Goal: Task Accomplishment & Management: Manage account settings

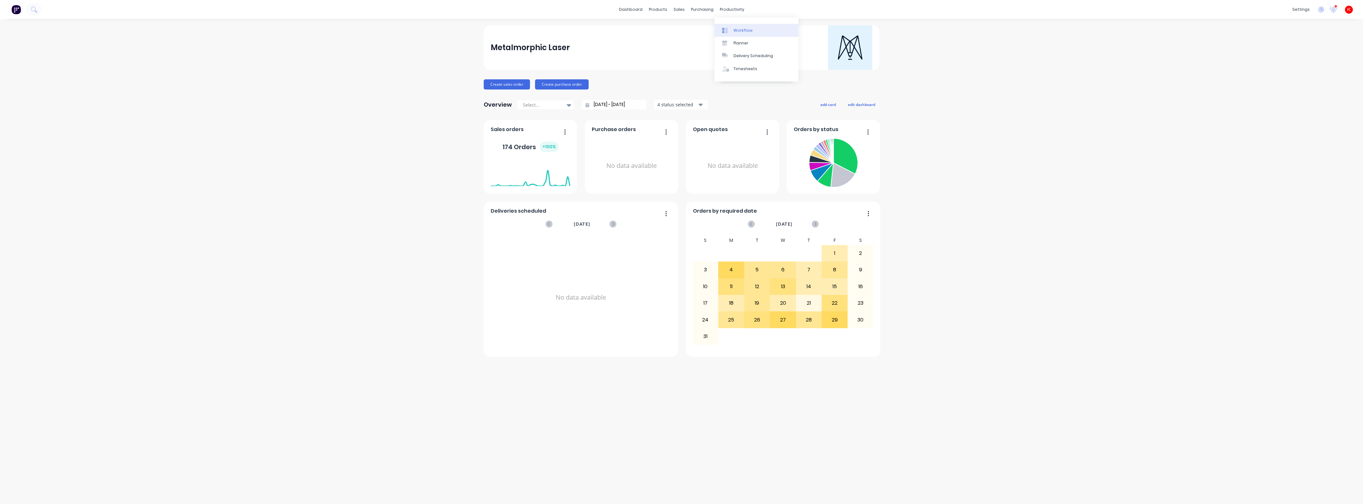
click at [596, 31] on div "Workflow" at bounding box center [743, 31] width 19 height 6
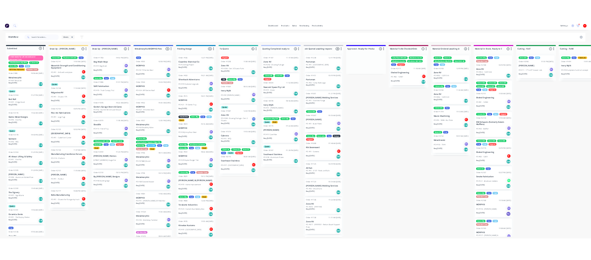
scroll to position [29, 0]
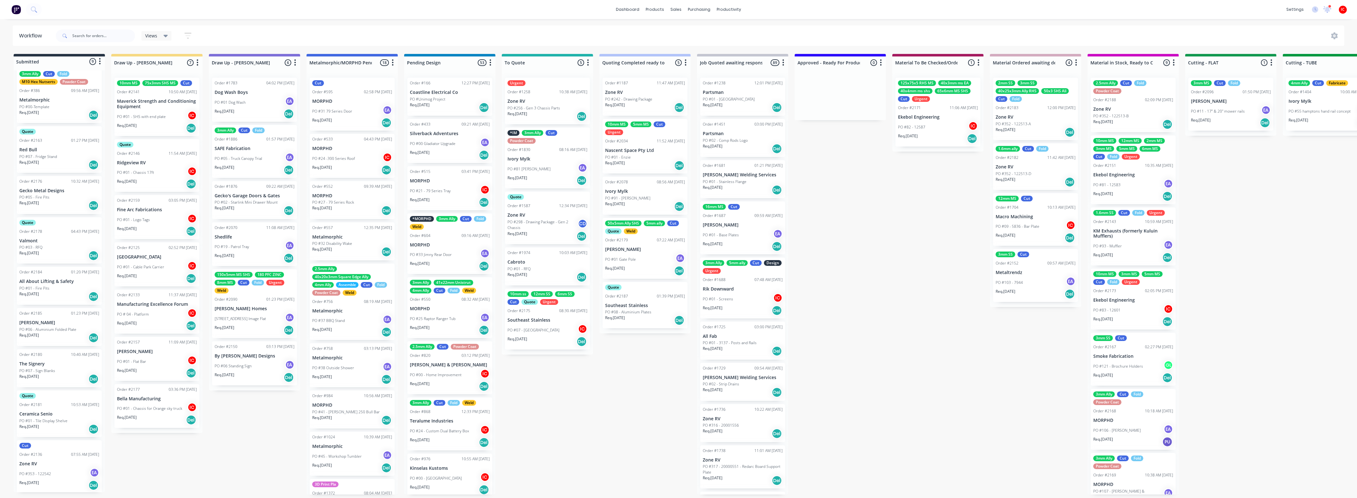
click at [150, 265] on div "PO #01 - Flat Bar IC" at bounding box center [157, 361] width 80 height 12
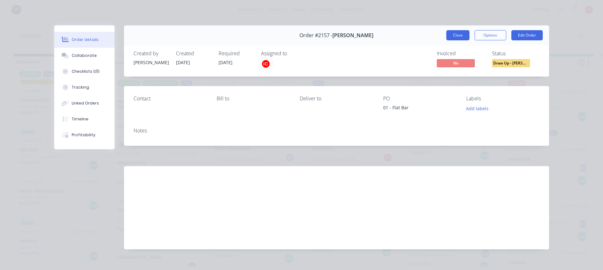
click at [459, 33] on button "Close" at bounding box center [457, 35] width 23 height 10
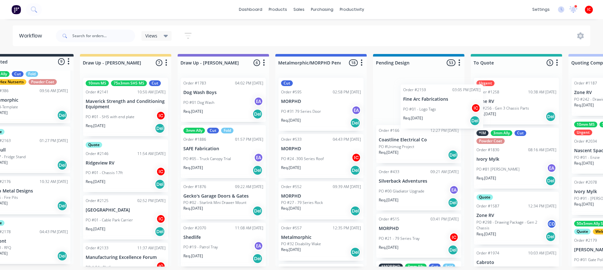
scroll to position [0, 33]
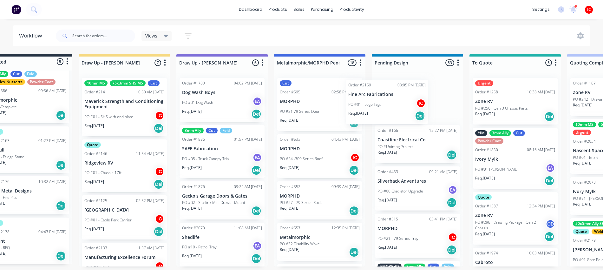
drag, startPoint x: 164, startPoint y: 221, endPoint x: 396, endPoint y: 106, distance: 259.8
click at [426, 96] on div "PO #01 - Logo Tags IC" at bounding box center [417, 102] width 80 height 12
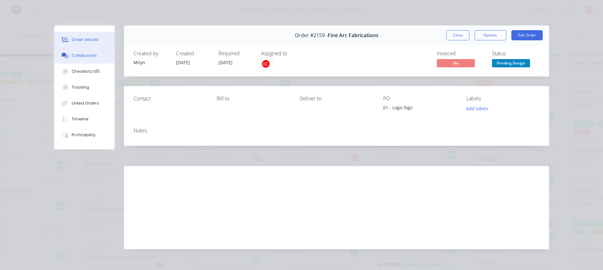
click at [75, 58] on div "Collaborate" at bounding box center [84, 56] width 25 height 6
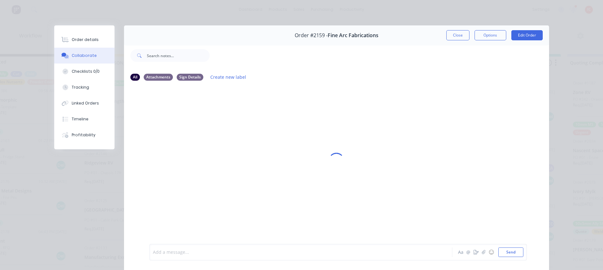
click at [268, 251] on div at bounding box center [291, 252] width 277 height 7
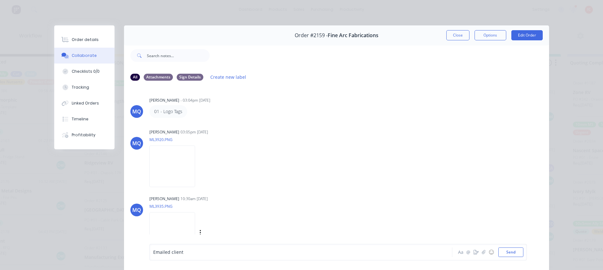
click at [188, 232] on img at bounding box center [172, 233] width 46 height 42
click at [312, 252] on div "Emailed client" at bounding box center [291, 252] width 277 height 7
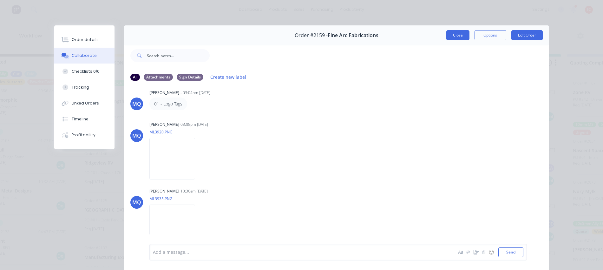
click at [453, 37] on button "Close" at bounding box center [457, 35] width 23 height 10
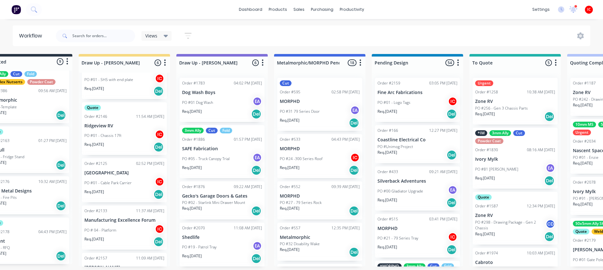
scroll to position [35, 0]
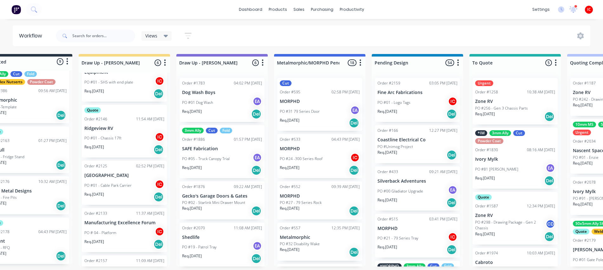
click at [128, 188] on div "PO #01 - Cable Park Carrier IC" at bounding box center [124, 185] width 80 height 12
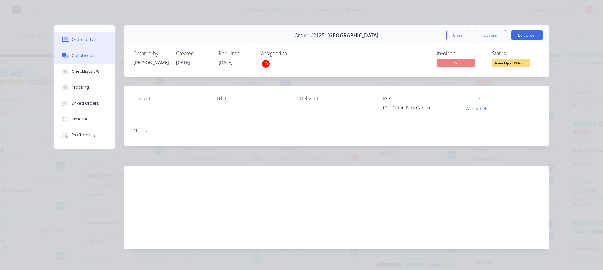
click at [78, 49] on button "Collaborate" at bounding box center [84, 56] width 60 height 16
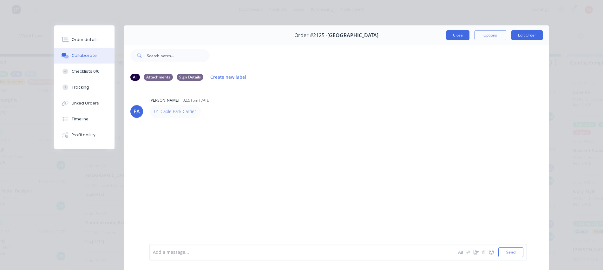
click at [453, 33] on button "Close" at bounding box center [457, 35] width 23 height 10
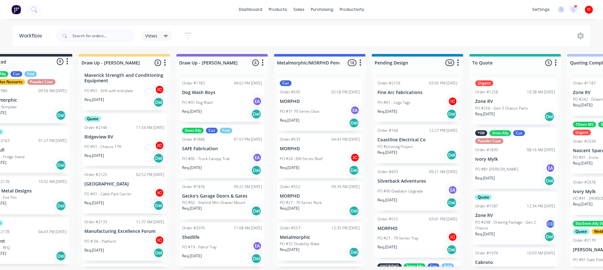
scroll to position [40, 0]
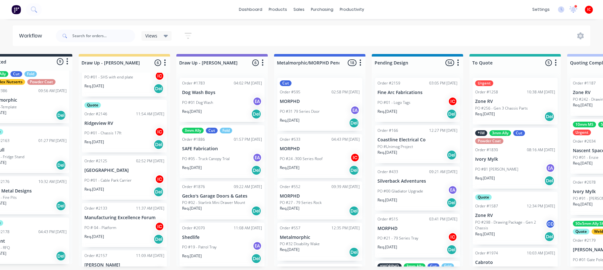
click at [119, 171] on p "[GEOGRAPHIC_DATA]" at bounding box center [124, 169] width 80 height 5
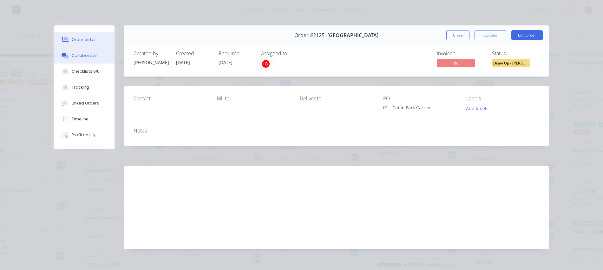
click at [94, 56] on button "Collaborate" at bounding box center [84, 56] width 60 height 16
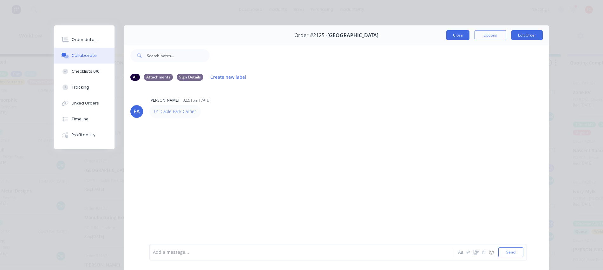
click at [453, 34] on button "Close" at bounding box center [457, 35] width 23 height 10
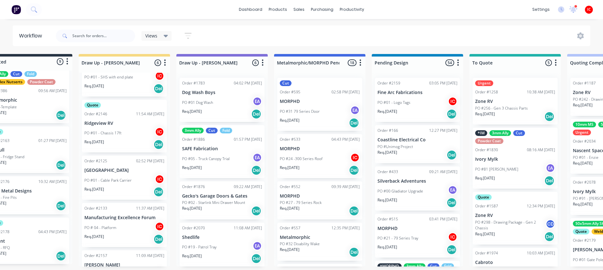
click at [99, 176] on div "PO #01 - Cable Park Carrier IC" at bounding box center [124, 180] width 80 height 12
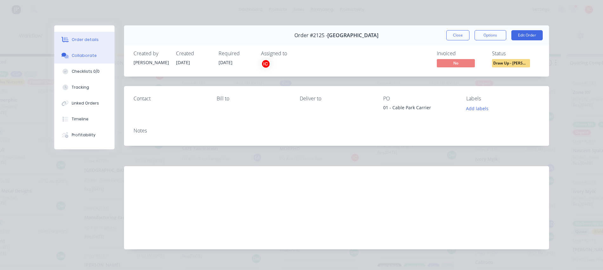
click at [87, 59] on button "Collaborate" at bounding box center [84, 56] width 60 height 16
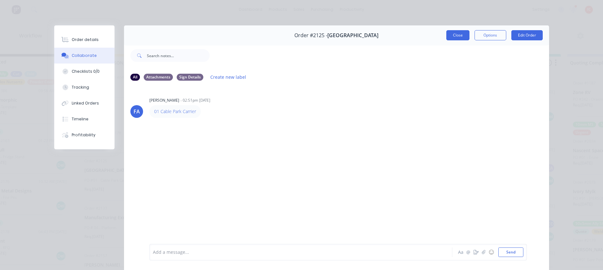
click at [456, 33] on button "Close" at bounding box center [457, 35] width 23 height 10
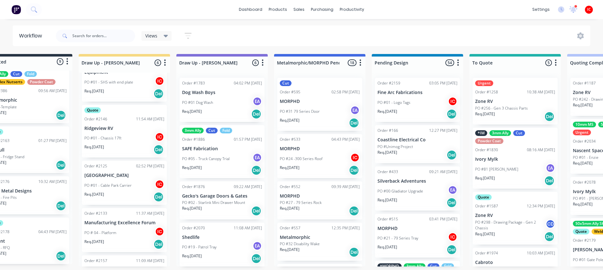
scroll to position [0, 0]
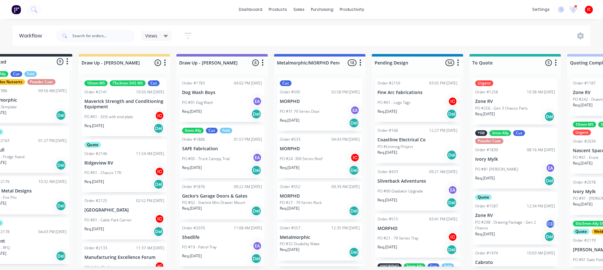
click at [134, 169] on div "PO #01 - Chassis 17ft IC" at bounding box center [124, 172] width 80 height 12
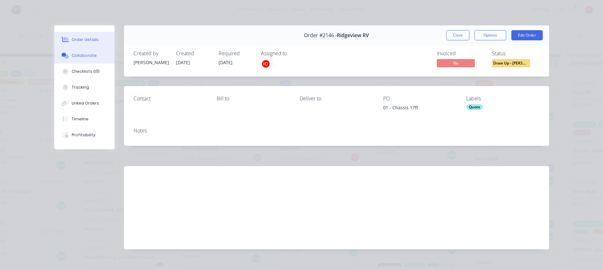
click at [79, 56] on div "Collaborate" at bounding box center [84, 56] width 25 height 6
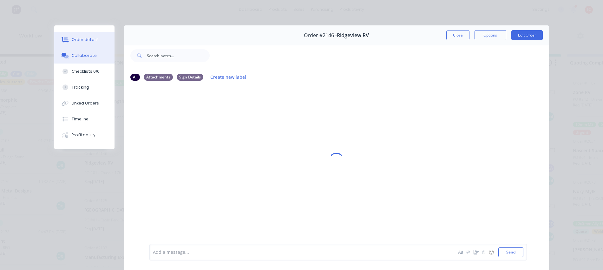
click at [88, 35] on button "Order details" at bounding box center [84, 40] width 60 height 16
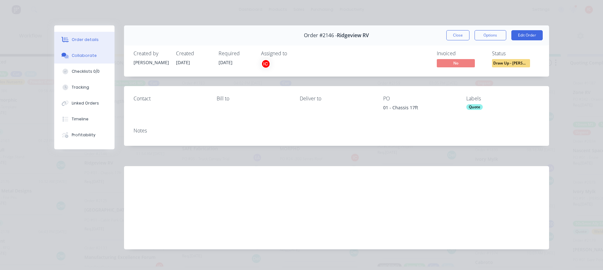
click at [78, 51] on button "Collaborate" at bounding box center [84, 56] width 60 height 16
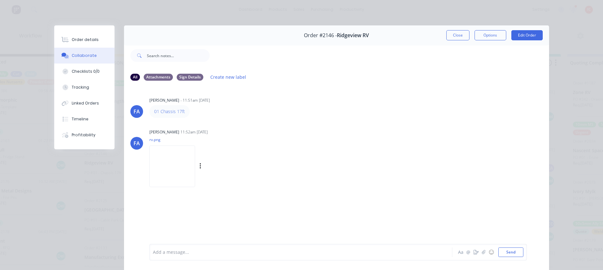
click at [172, 164] on img at bounding box center [172, 166] width 46 height 42
click at [82, 41] on div "Order details" at bounding box center [85, 40] width 27 height 6
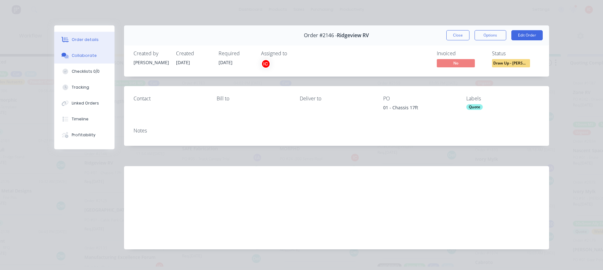
click at [76, 54] on div "Collaborate" at bounding box center [84, 56] width 25 height 6
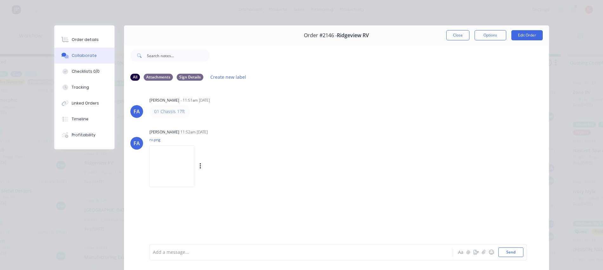
click at [195, 159] on img at bounding box center [172, 166] width 46 height 42
click at [169, 169] on img at bounding box center [172, 166] width 46 height 42
click at [458, 32] on button "Close" at bounding box center [457, 35] width 23 height 10
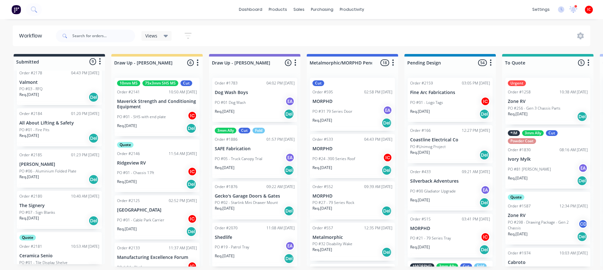
scroll to position [108, 0]
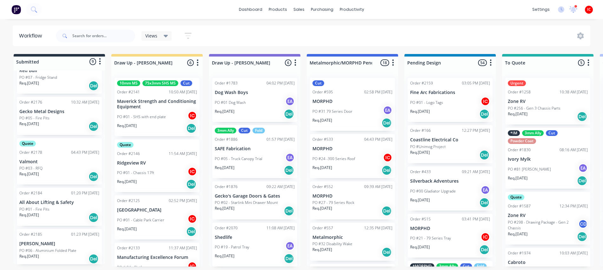
click at [33, 125] on p "Req. [DATE]" at bounding box center [29, 124] width 20 height 6
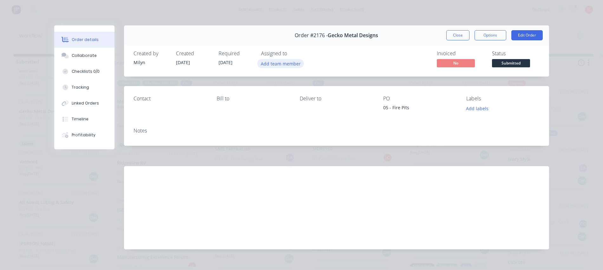
click at [286, 62] on button "Add team member" at bounding box center [280, 63] width 47 height 9
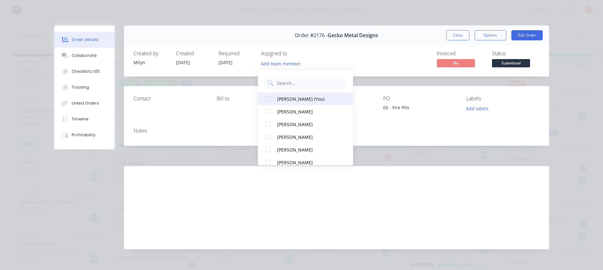
click at [303, 96] on div "[PERSON_NAME] (You)" at bounding box center [308, 98] width 63 height 7
click at [397, 48] on div "Created by [PERSON_NAME] Created [DATE] Required [DATE] Assigned to IC Invoiced…" at bounding box center [336, 60] width 425 height 34
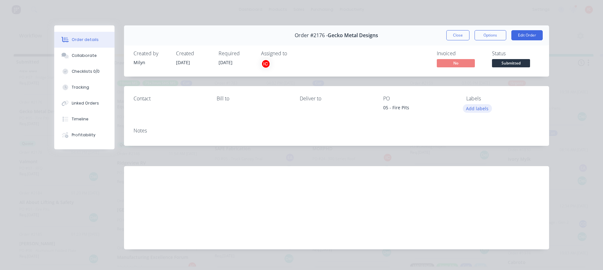
click at [480, 104] on button "Add labels" at bounding box center [477, 108] width 29 height 9
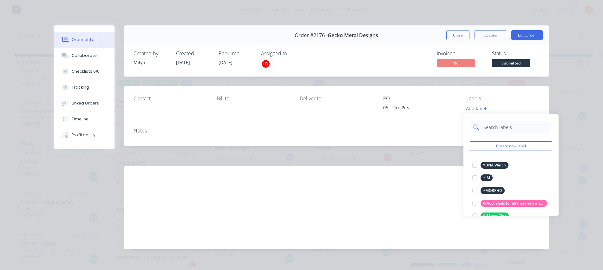
click at [509, 125] on input "text" at bounding box center [516, 126] width 66 height 13
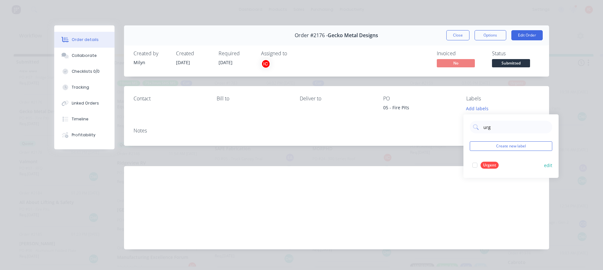
click at [475, 164] on div at bounding box center [474, 165] width 13 height 13
drag, startPoint x: 520, startPoint y: 122, endPoint x: 432, endPoint y: 127, distance: 87.9
click at [432, 127] on body "dashboard products sales purchasing productivity dashboard products Product Cat…" at bounding box center [301, 115] width 603 height 231
drag, startPoint x: 501, startPoint y: 127, endPoint x: 467, endPoint y: 127, distance: 34.2
click at [467, 127] on div "urg Create new label Urgent edit" at bounding box center [510, 142] width 95 height 63
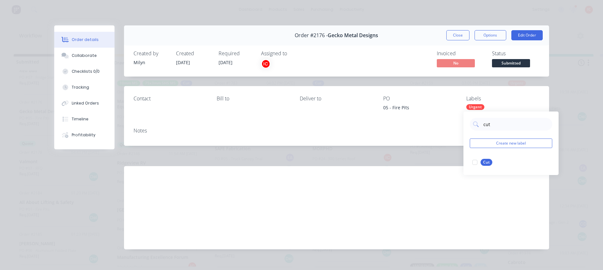
drag, startPoint x: 476, startPoint y: 162, endPoint x: 477, endPoint y: 152, distance: 10.2
click at [476, 162] on div at bounding box center [474, 162] width 13 height 13
drag, startPoint x: 492, startPoint y: 123, endPoint x: 480, endPoint y: 123, distance: 12.4
click at [480, 123] on div "cut" at bounding box center [511, 124] width 82 height 13
type input "3mm c"
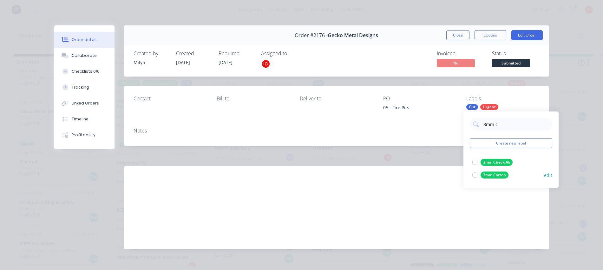
click at [475, 175] on div at bounding box center [474, 174] width 13 height 13
click at [402, 132] on div "Notes" at bounding box center [336, 130] width 406 height 6
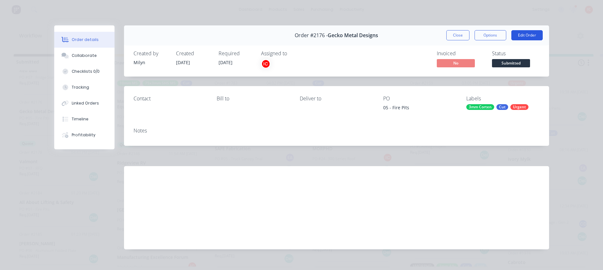
click at [527, 39] on button "Edit Order" at bounding box center [526, 35] width 31 height 10
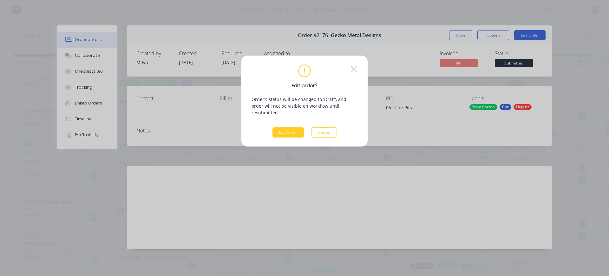
click at [283, 128] on button "Edit Order" at bounding box center [287, 132] width 31 height 10
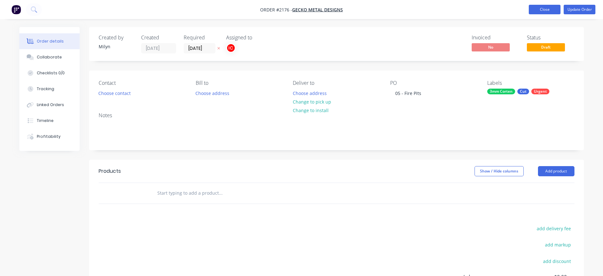
click at [546, 11] on button "Close" at bounding box center [545, 10] width 32 height 10
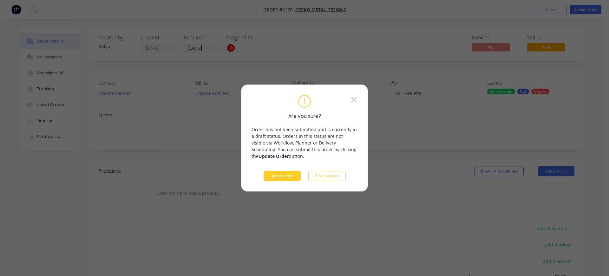
click at [291, 175] on button "Update order" at bounding box center [281, 176] width 37 height 10
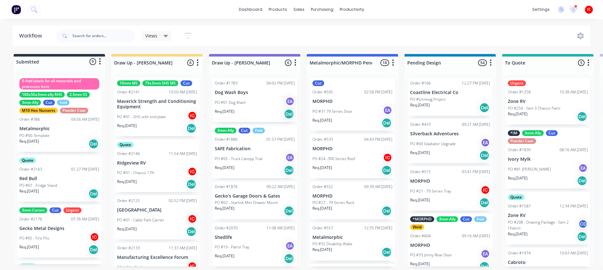
click at [150, 214] on div "PO #01 - Cable Park Carrier IC" at bounding box center [157, 220] width 80 height 12
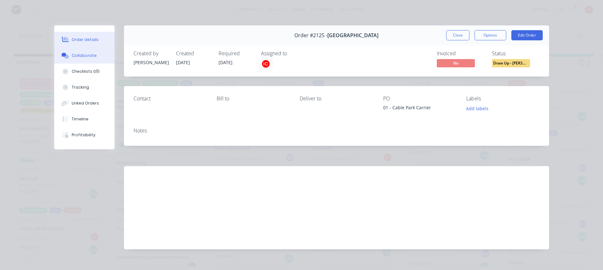
click at [77, 57] on div "Collaborate" at bounding box center [84, 56] width 25 height 6
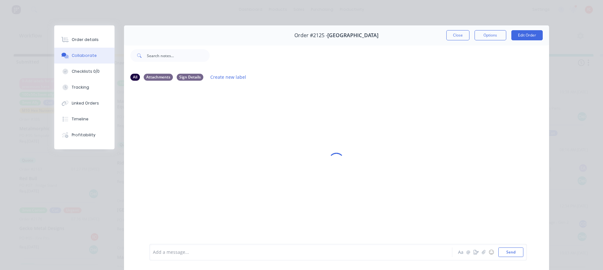
click at [224, 250] on div at bounding box center [291, 252] width 277 height 7
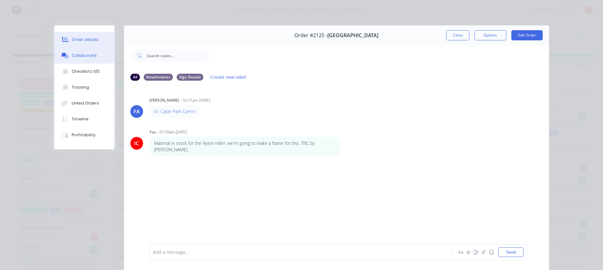
click at [82, 42] on button "Order details" at bounding box center [84, 40] width 60 height 16
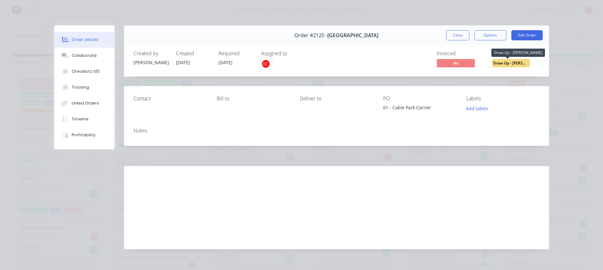
click at [512, 63] on span "Draw Up - [PERSON_NAME]" at bounding box center [511, 63] width 38 height 8
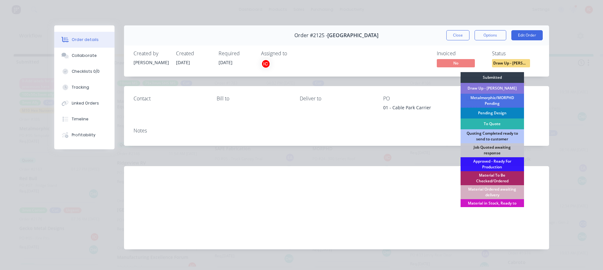
click at [495, 113] on div "Pending Design" at bounding box center [491, 112] width 63 height 11
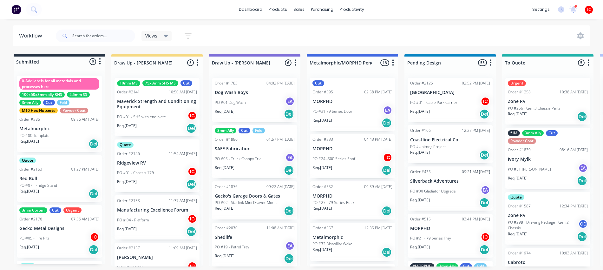
scroll to position [40, 0]
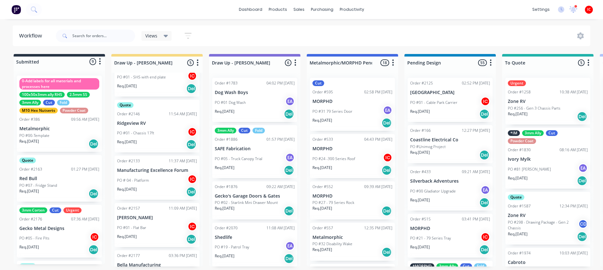
click at [152, 126] on div "Quote Order #2146 11:54 AM [DATE] Ridgeview RV PO #01 - Chassis 17ft IC Req. [D…" at bounding box center [156, 126] width 85 height 53
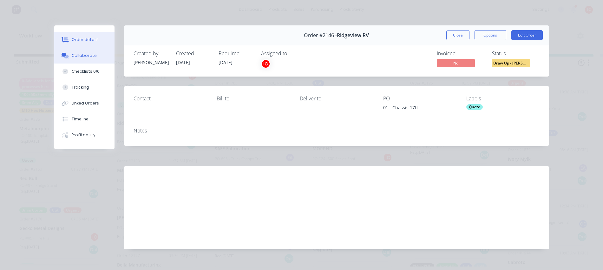
click at [82, 56] on div "Collaborate" at bounding box center [84, 56] width 25 height 6
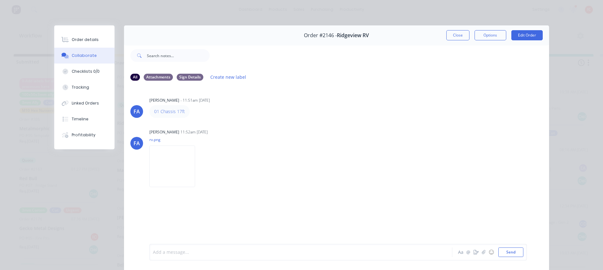
click at [217, 252] on div at bounding box center [291, 252] width 277 height 7
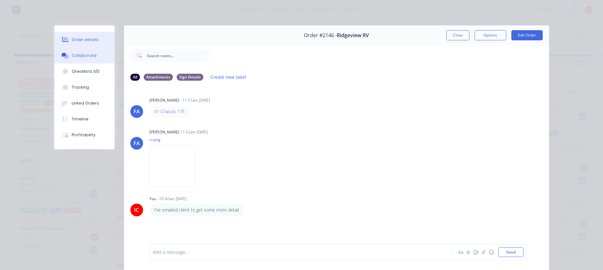
click at [78, 36] on button "Order details" at bounding box center [84, 40] width 60 height 16
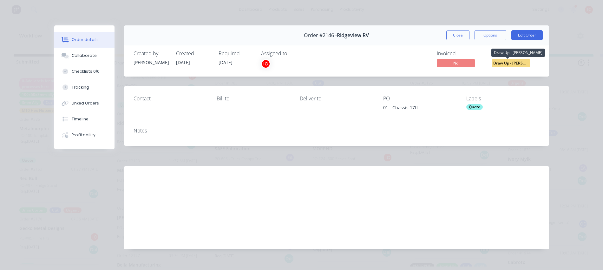
click at [511, 64] on span "Draw Up - [PERSON_NAME]" at bounding box center [511, 63] width 38 height 8
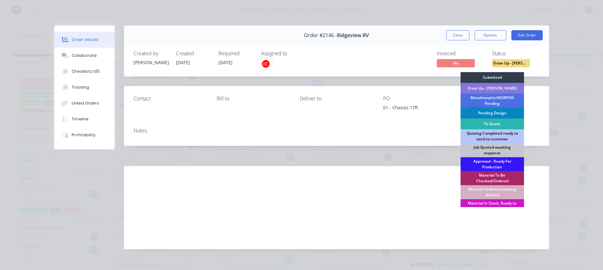
click at [494, 111] on div "Pending Design" at bounding box center [491, 112] width 63 height 11
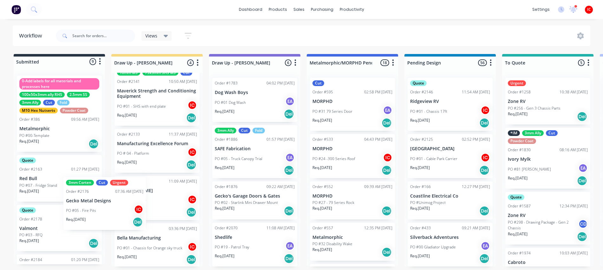
scroll to position [0, 0]
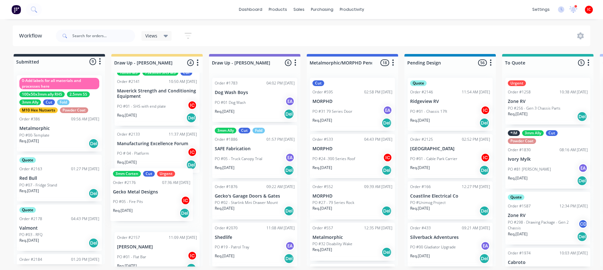
drag, startPoint x: 62, startPoint y: 235, endPoint x: 158, endPoint y: 201, distance: 101.1
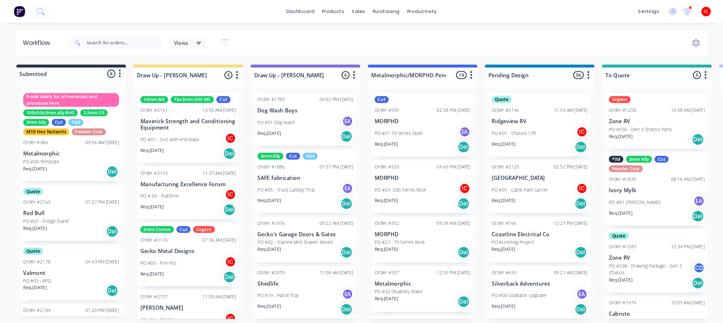
scroll to position [3, 0]
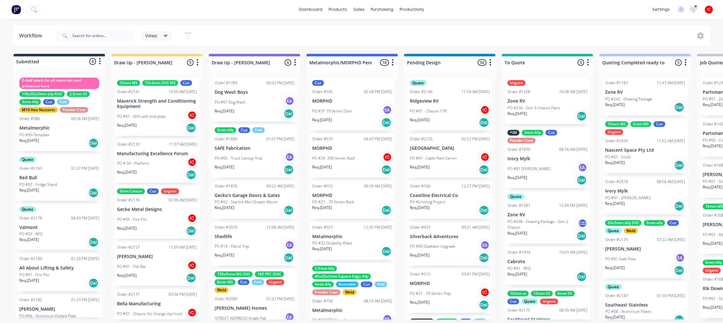
click at [164, 255] on p "[PERSON_NAME]" at bounding box center [157, 256] width 80 height 5
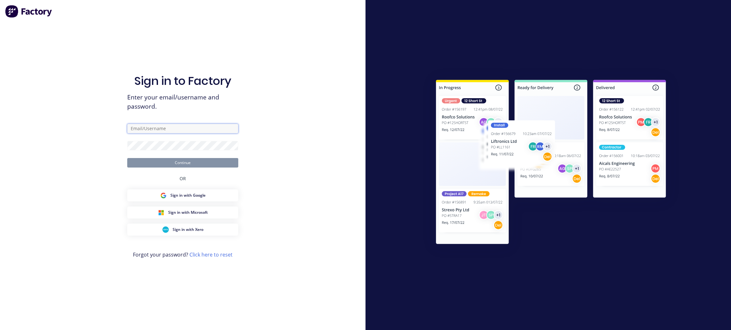
type input "[PERSON_NAME][EMAIL_ADDRESS][DOMAIN_NAME]"
click at [199, 164] on button "Continue" at bounding box center [182, 163] width 111 height 10
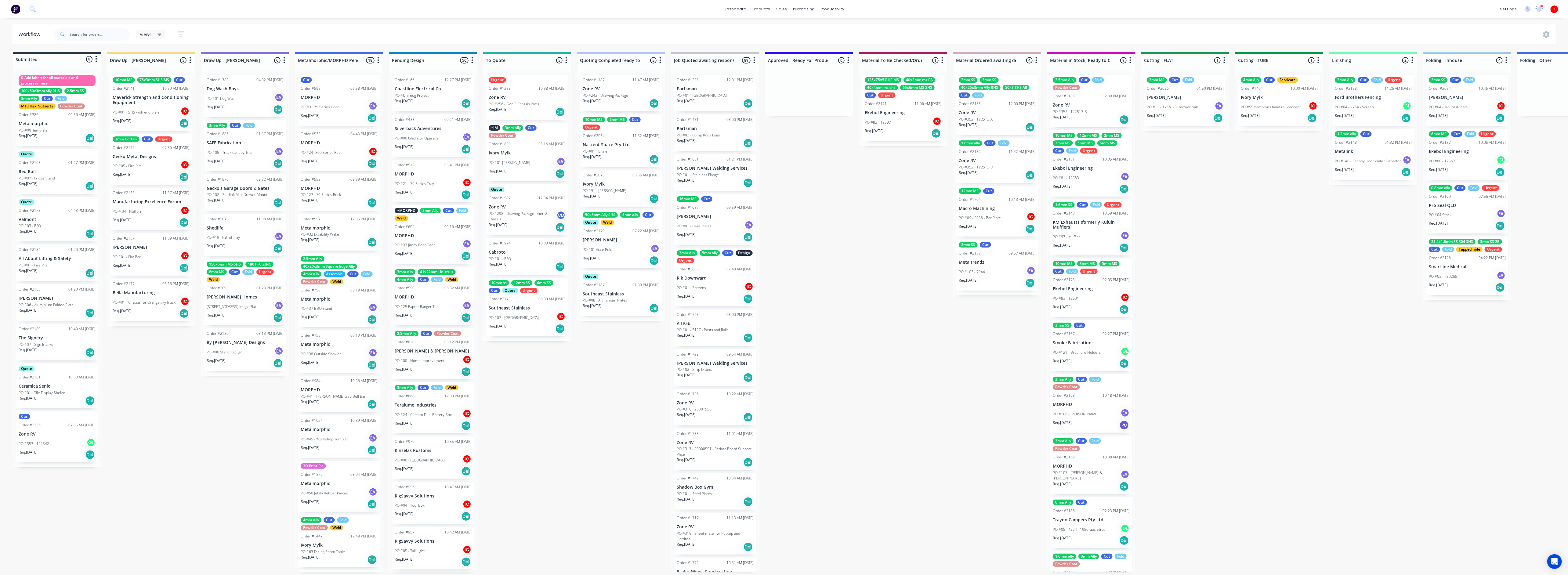
click at [151, 253] on div "PO #01 - Flat Bar IC" at bounding box center [151, 257] width 77 height 12
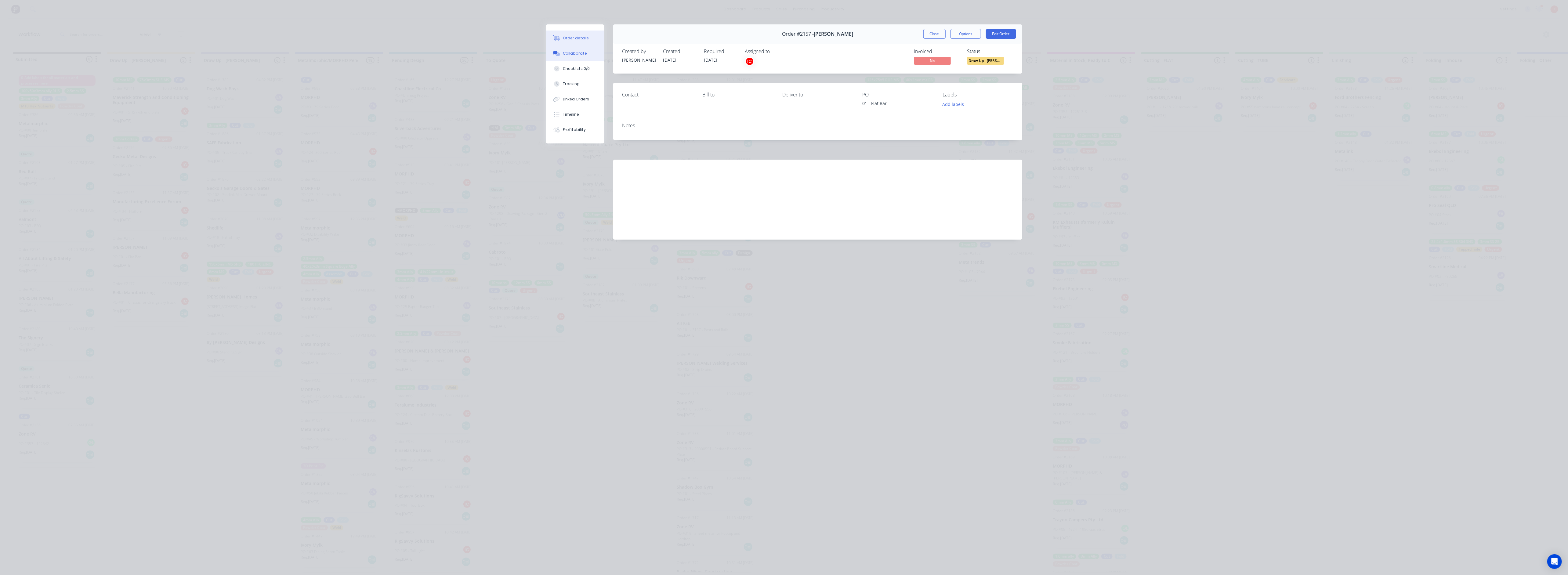
click at [567, 54] on div "Collaborate" at bounding box center [575, 54] width 24 height 6
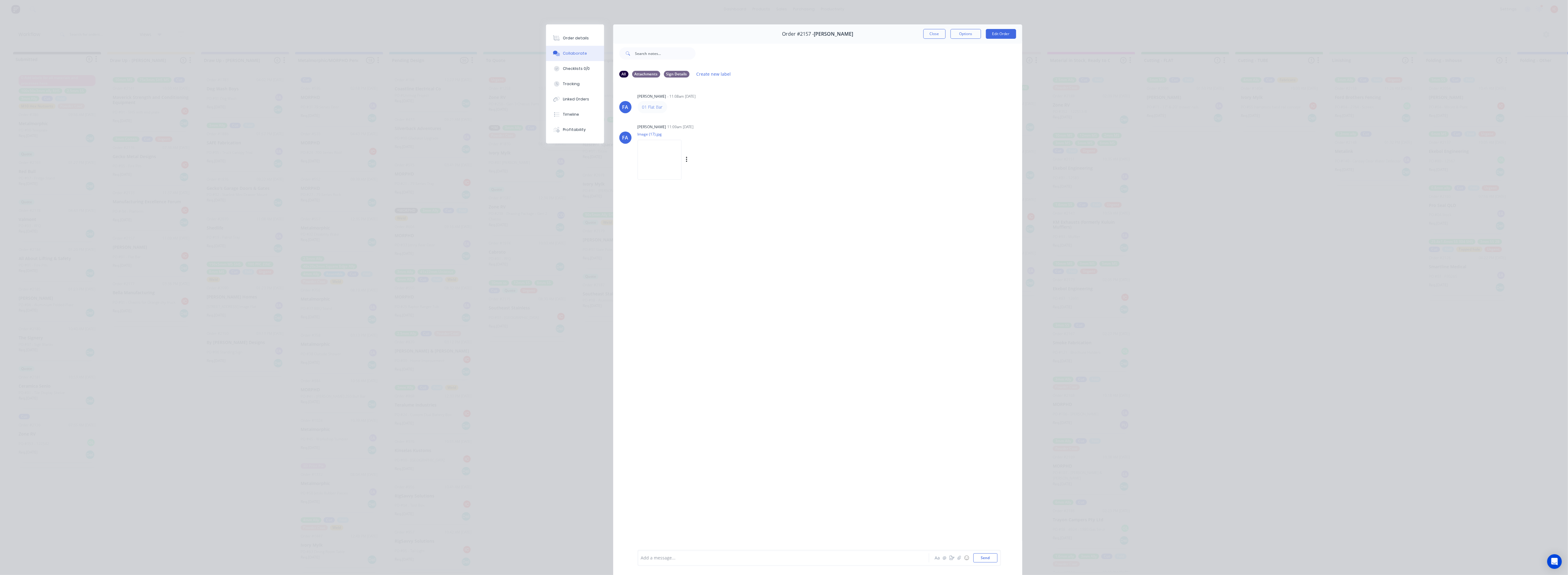
click at [574, 156] on img at bounding box center [659, 160] width 44 height 40
click at [574, 255] on div at bounding box center [774, 558] width 267 height 7
click at [574, 29] on button "Close" at bounding box center [934, 34] width 22 height 10
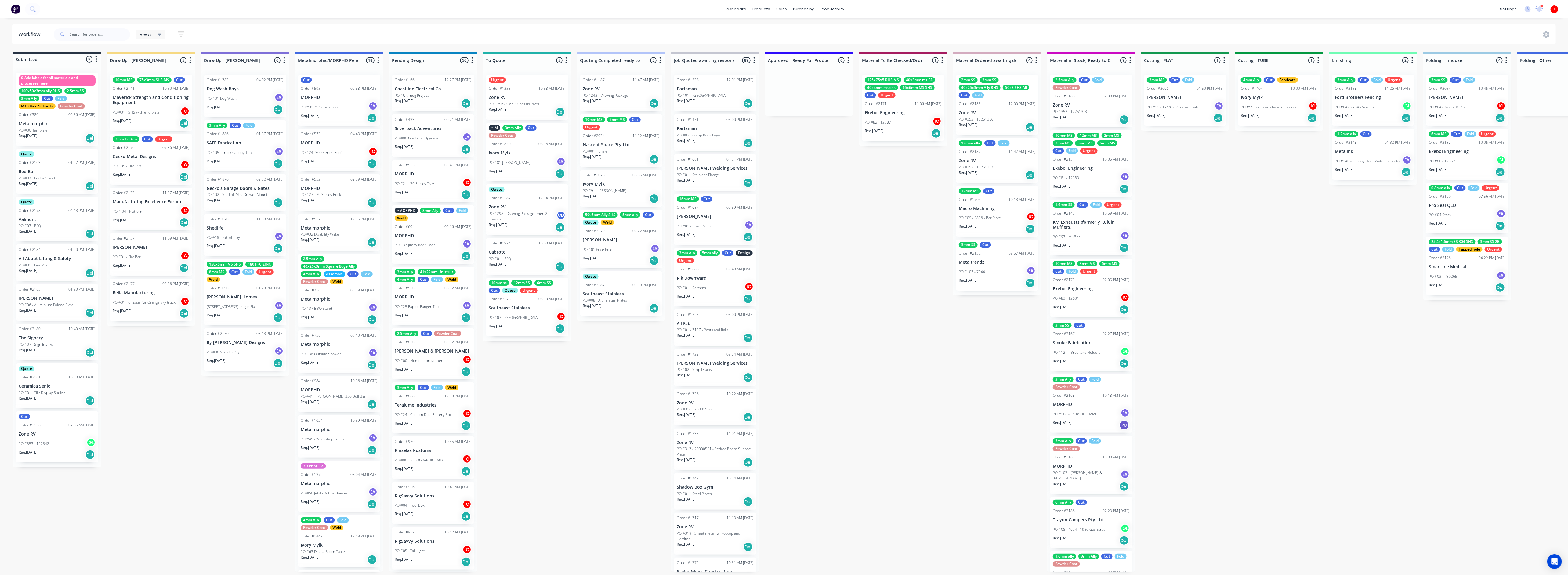
click at [166, 166] on div "PO #05 - Fire Pits IC" at bounding box center [151, 166] width 77 height 12
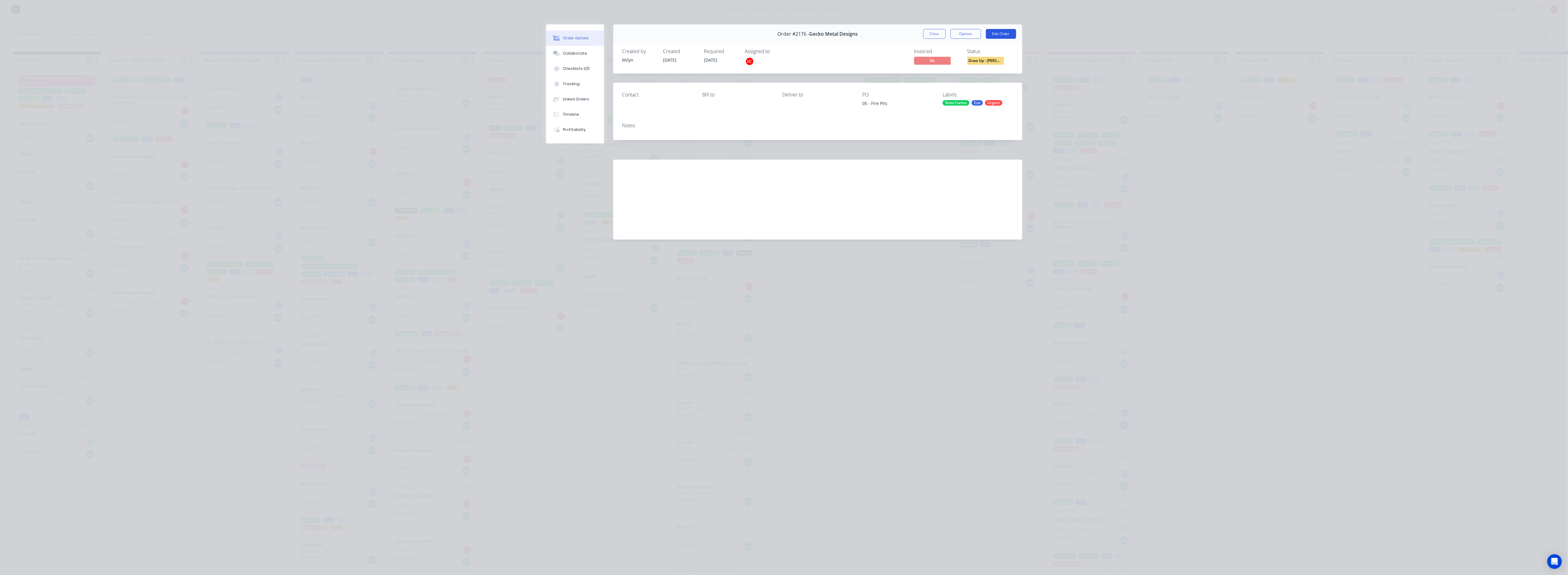
click at [574, 35] on button "Edit Order" at bounding box center [1000, 34] width 30 height 10
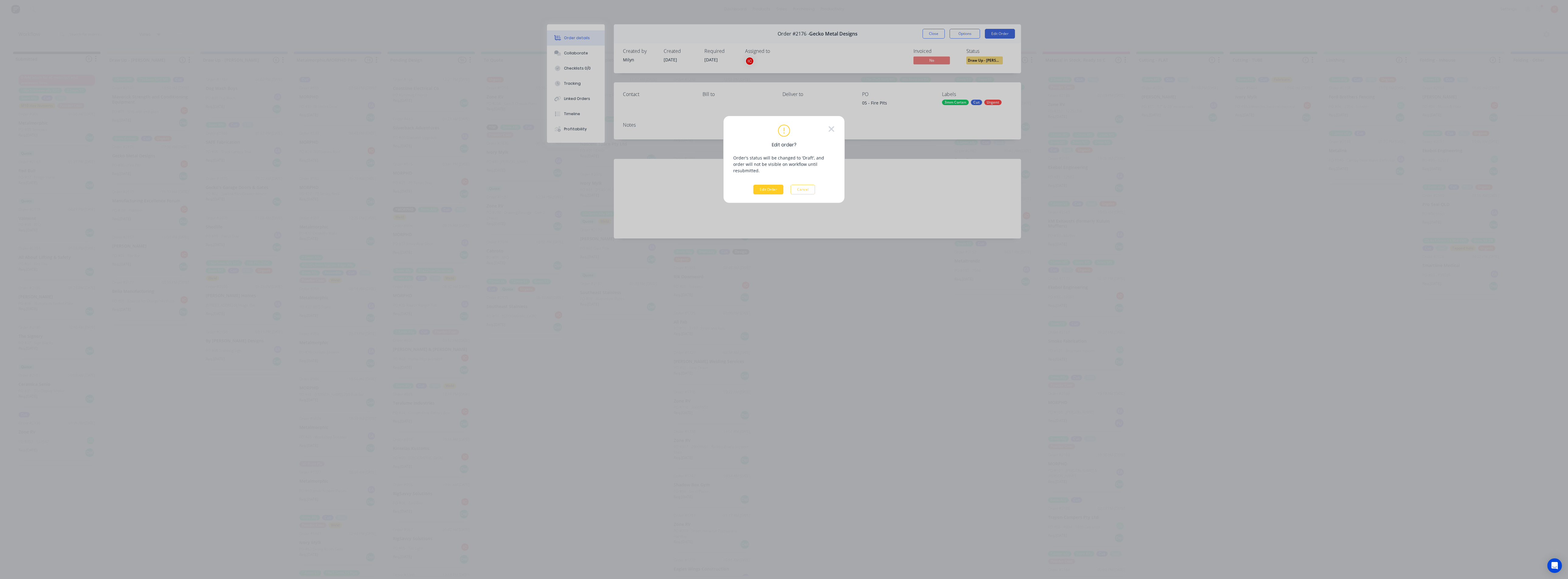
click at [571, 187] on button "Edit Order" at bounding box center [768, 190] width 30 height 10
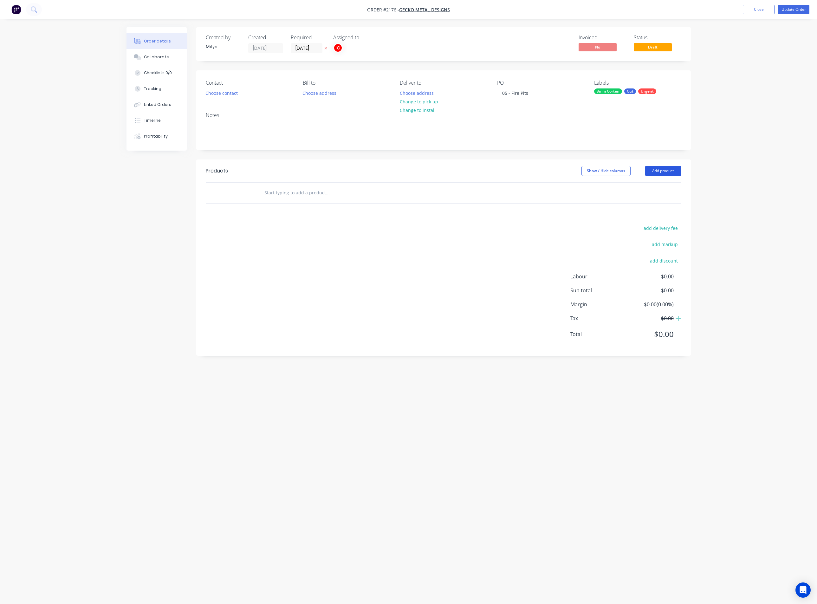
click at [596, 172] on button "Add product" at bounding box center [663, 171] width 36 height 10
click at [596, 199] on div "Basic product" at bounding box center [651, 199] width 49 height 9
click at [288, 202] on div at bounding box center [285, 203] width 53 height 9
click at [306, 203] on div at bounding box center [285, 203] width 53 height 9
paste div
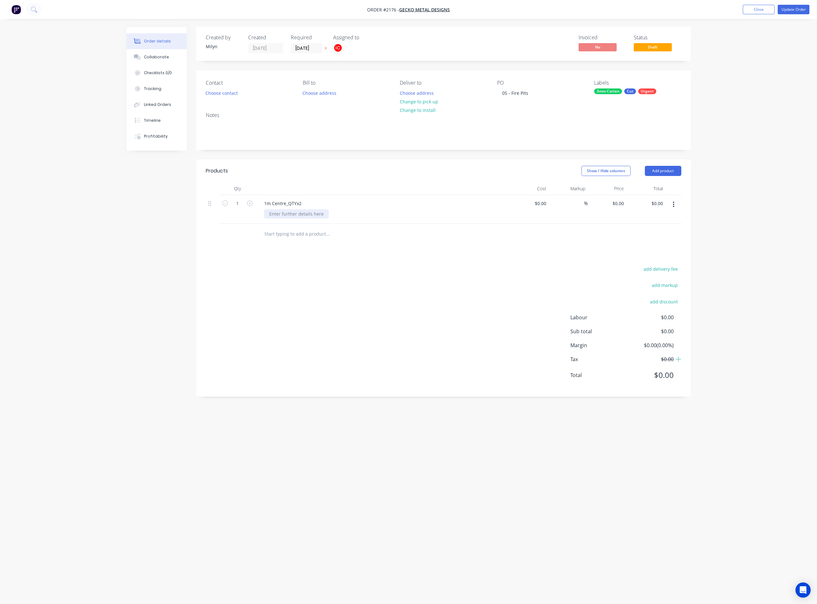
click at [302, 213] on div at bounding box center [296, 213] width 65 height 9
click at [301, 213] on div at bounding box center [296, 213] width 65 height 9
click at [248, 202] on icon "button" at bounding box center [250, 203] width 6 height 6
type input "2"
click at [596, 204] on button "button" at bounding box center [673, 204] width 15 height 11
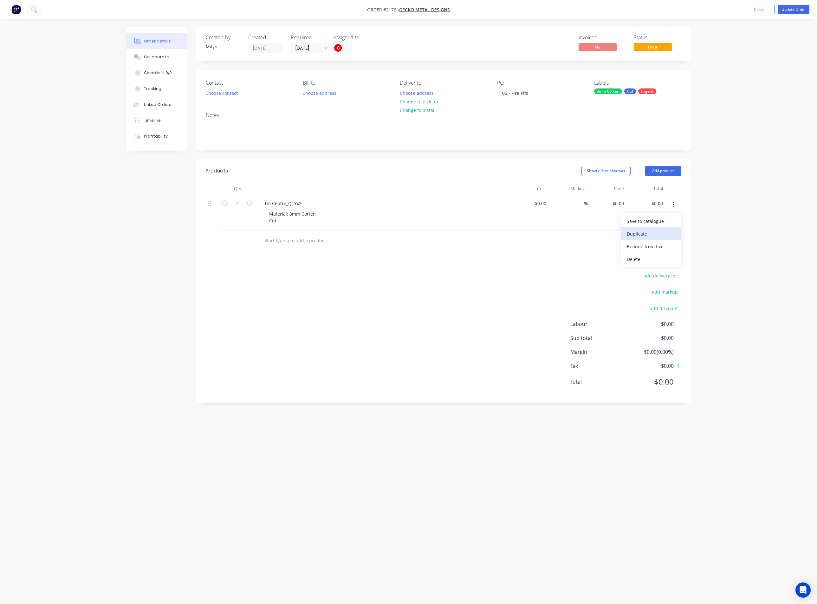
click at [596, 234] on div "Duplicate" at bounding box center [651, 233] width 49 height 9
drag, startPoint x: 304, startPoint y: 239, endPoint x: 238, endPoint y: 240, distance: 65.6
click at [238, 240] on div "1 1m Centre_QTYx2 Material: 3mm Corten Cut $0.00 $0.00 % $0.00 $0.00 $0.00 $0.00" at bounding box center [444, 249] width 476 height 36
paste div
click at [289, 258] on div "Material: 3mm Corten Cut" at bounding box center [292, 253] width 57 height 16
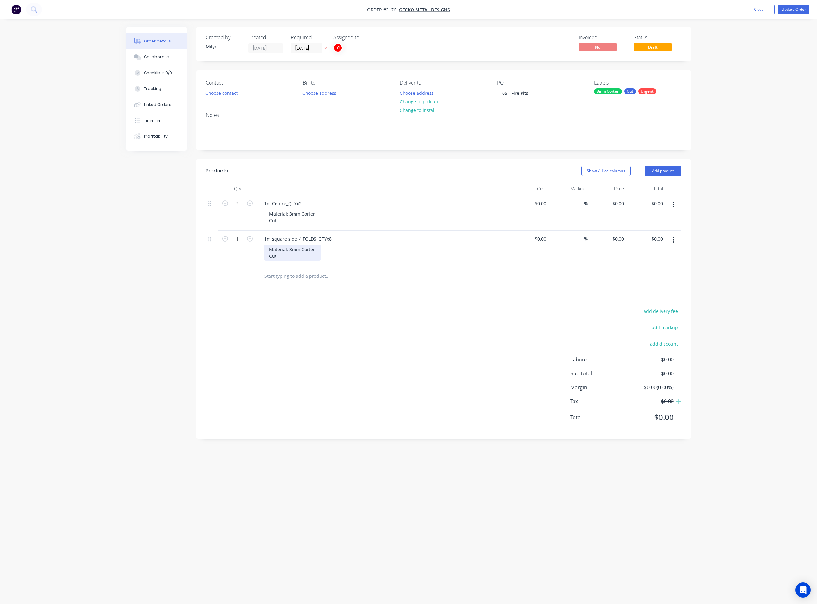
click at [289, 258] on div "Material: 3mm Corten Cut" at bounding box center [292, 253] width 57 height 16
click at [251, 239] on icon "button" at bounding box center [250, 239] width 6 height 6
click at [250, 240] on icon "button" at bounding box center [250, 239] width 6 height 6
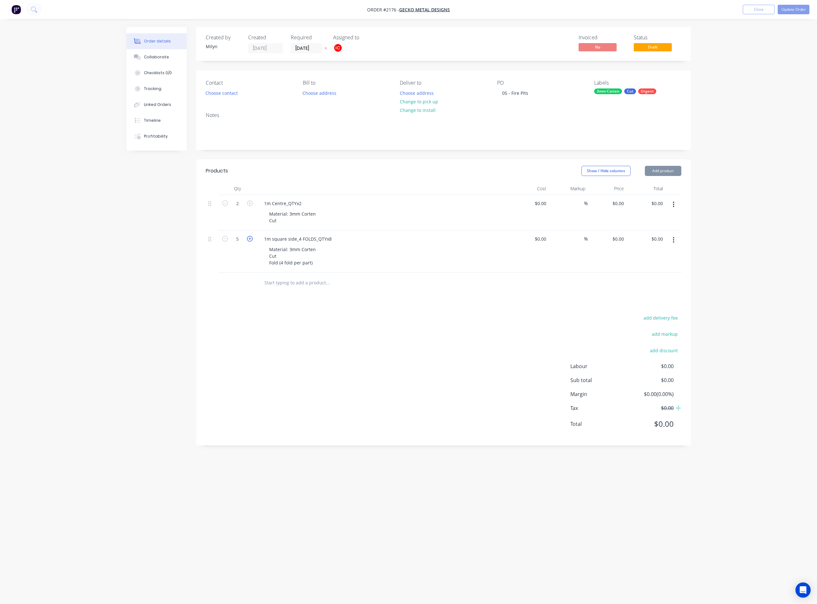
click at [250, 240] on icon "button" at bounding box center [250, 239] width 6 height 6
type input "8"
click at [428, 253] on div "Material: 3mm Corten Cut Fold (4 fold per part)" at bounding box center [386, 256] width 244 height 23
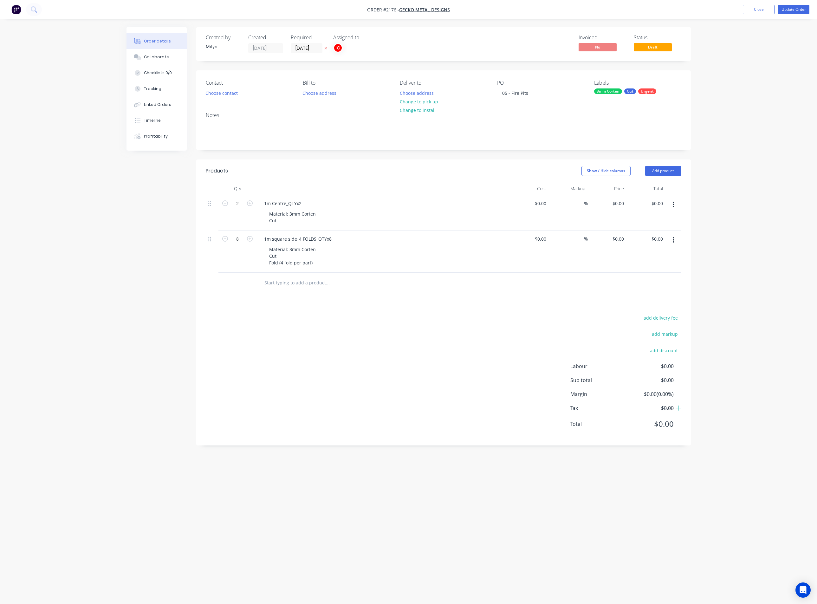
click at [596, 243] on icon "button" at bounding box center [673, 240] width 1 height 6
click at [596, 265] on div "Duplicate" at bounding box center [651, 269] width 49 height 9
drag, startPoint x: 332, startPoint y: 278, endPoint x: 250, endPoint y: 281, distance: 82.5
click at [250, 265] on div "1 1m square side_4 FOLDS_QTYx8 Material: 3mm Corten Cut Fold (4 fold per part) …" at bounding box center [444, 294] width 476 height 42
paste div
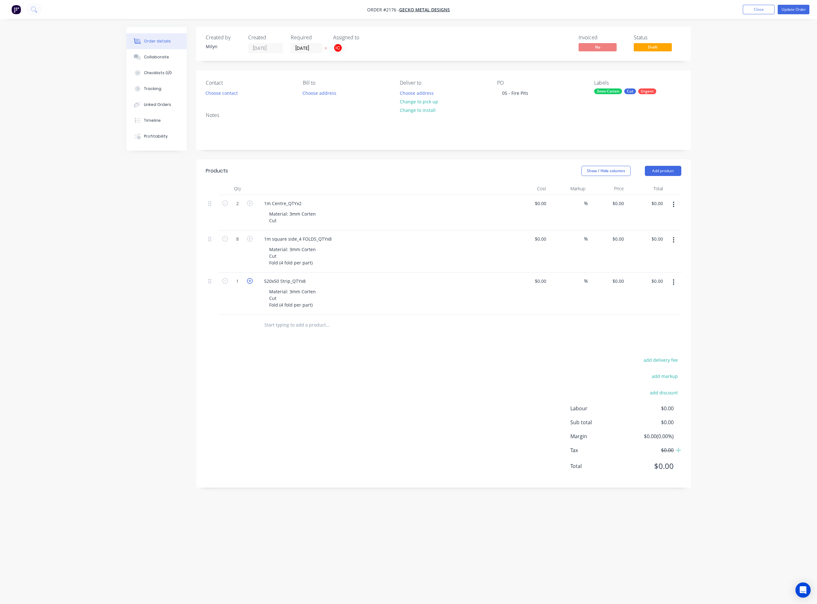
click at [249, 265] on icon "button" at bounding box center [250, 281] width 6 height 6
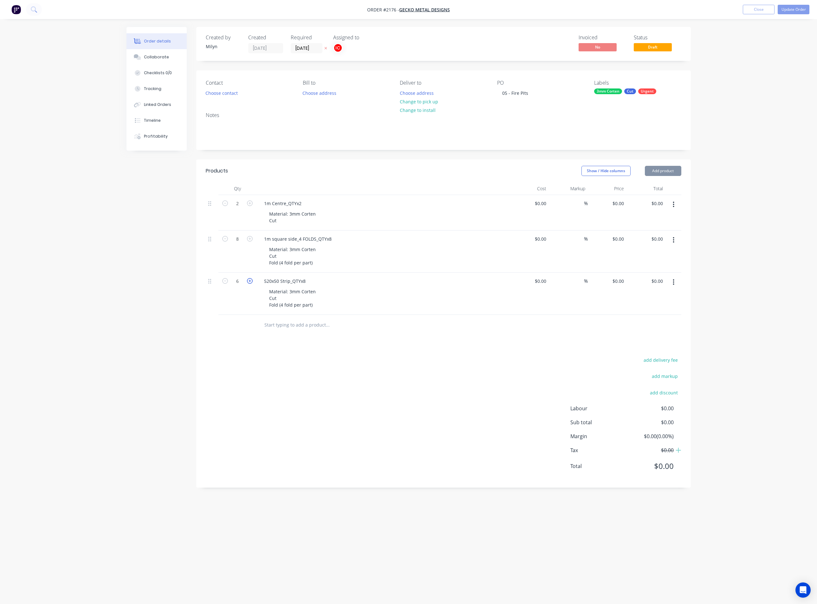
click at [249, 265] on icon "button" at bounding box center [250, 281] width 6 height 6
type input "8"
drag, startPoint x: 318, startPoint y: 308, endPoint x: 257, endPoint y: 311, distance: 61.0
click at [257, 265] on div "520x50 Strip_QTYx8 Material: 3mm Corten Cut Fold (4 fold per part)" at bounding box center [384, 294] width 254 height 42
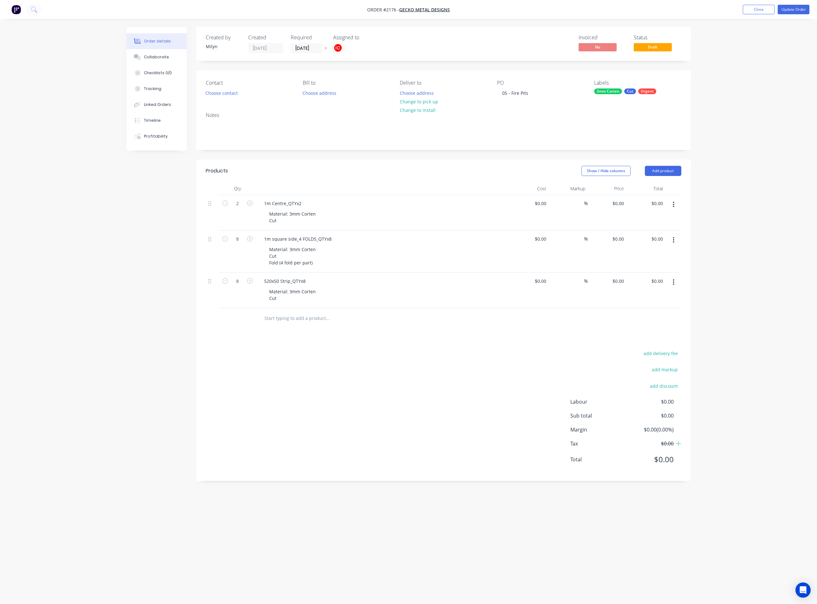
click at [417, 265] on div "Material: 3mm Corten Cut" at bounding box center [386, 295] width 244 height 16
click at [418, 265] on div "Material: 3mm Corten Cut" at bounding box center [386, 295] width 244 height 16
click at [596, 265] on button "button" at bounding box center [673, 281] width 15 height 11
click at [596, 265] on div "Duplicate" at bounding box center [651, 311] width 49 height 9
drag, startPoint x: 305, startPoint y: 319, endPoint x: 254, endPoint y: 321, distance: 51.1
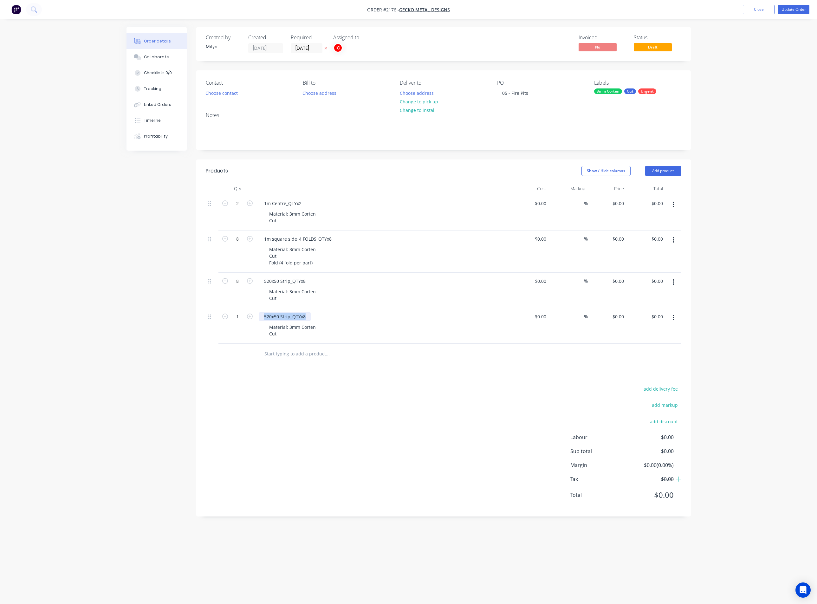
click at [254, 265] on div "1 520x50 Strip_QTYx8 Material: 3mm Corten Cut $0.00 $0.00 % $0.00 $0.00 $0.00 $…" at bounding box center [444, 326] width 476 height 36
paste div
click at [386, 265] on div "Material: 3mm Corten Cut" at bounding box center [386, 330] width 244 height 16
click at [596, 265] on button "button" at bounding box center [673, 317] width 15 height 11
click at [596, 265] on div "Duplicate" at bounding box center [651, 346] width 49 height 9
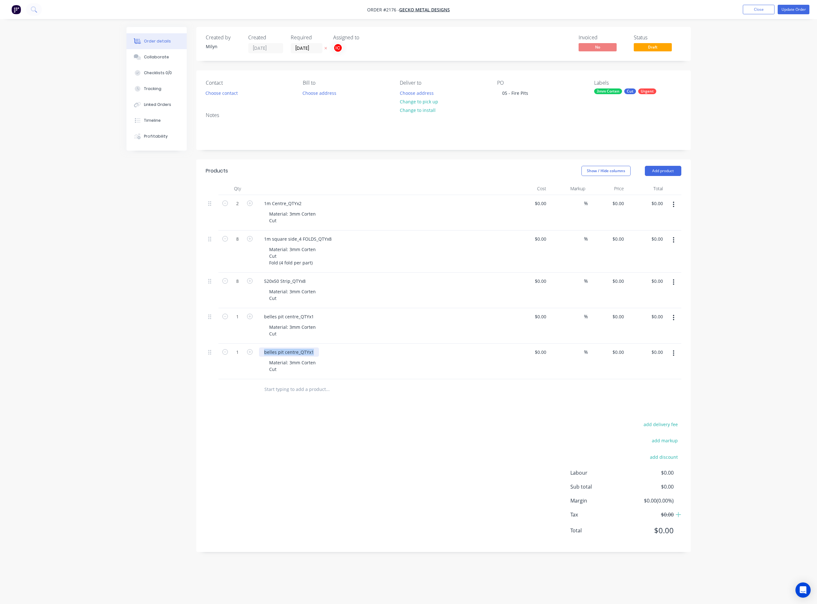
drag, startPoint x: 315, startPoint y: 350, endPoint x: 247, endPoint y: 364, distance: 69.9
click at [247, 265] on div "1 belles pit centre_QTYx1 Material: 3mm Corten Cut $0.00 $0.00 % $0.00 $0.00 $0…" at bounding box center [444, 362] width 476 height 36
paste div
click at [300, 265] on div "Material: 3mm Corten Cut" at bounding box center [292, 366] width 57 height 16
click at [295, 265] on div "Material: 3mm Corten Cut" at bounding box center [292, 366] width 57 height 16
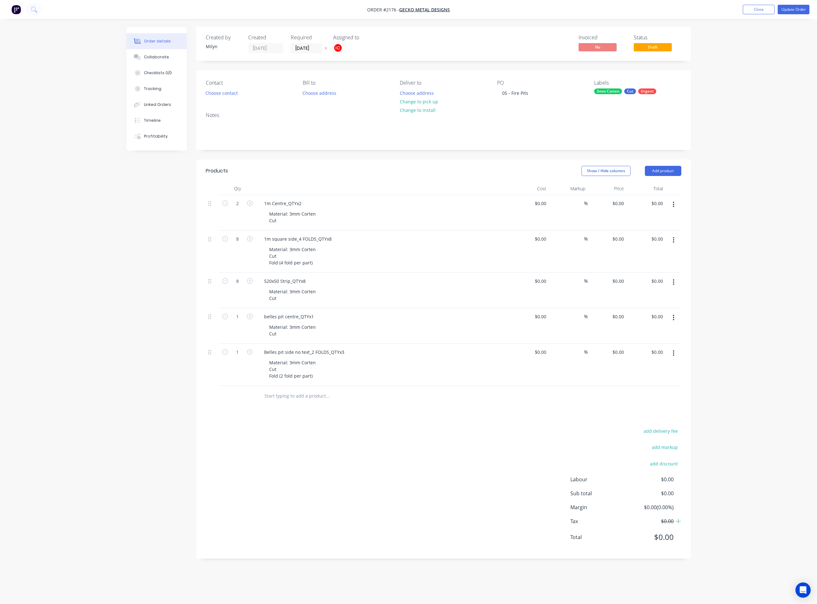
click at [359, 265] on div "Material: 3mm Corten Cut Fold (2 fold per part)" at bounding box center [386, 369] width 244 height 23
click at [596, 265] on button "button" at bounding box center [673, 353] width 15 height 11
click at [596, 265] on div "Duplicate" at bounding box center [651, 382] width 49 height 9
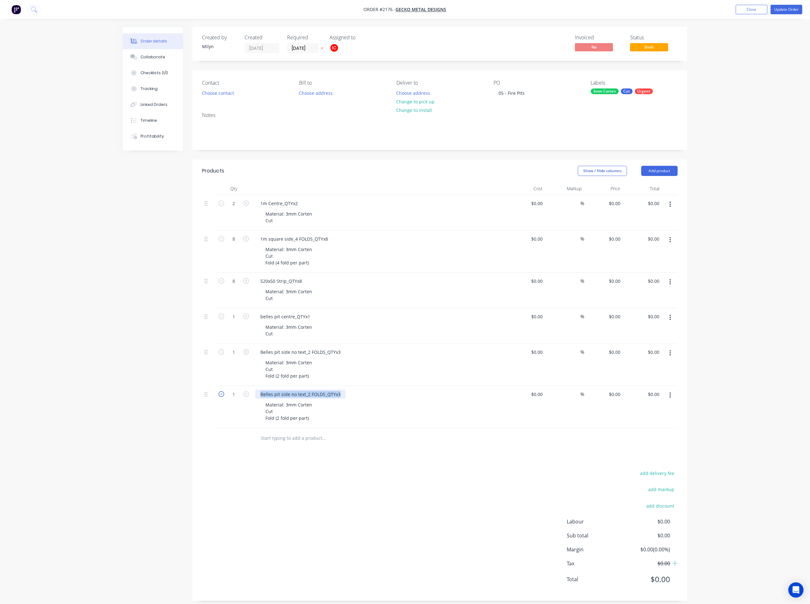
drag, startPoint x: 340, startPoint y: 394, endPoint x: 221, endPoint y: 395, distance: 118.9
click at [221, 265] on div "1 Belles pit side no text_2 FOLDS_QTYx3 Material: 3mm Corten Cut Fold (2 fold p…" at bounding box center [440, 407] width 476 height 42
paste div
click at [244, 265] on icon "button" at bounding box center [246, 394] width 6 height 6
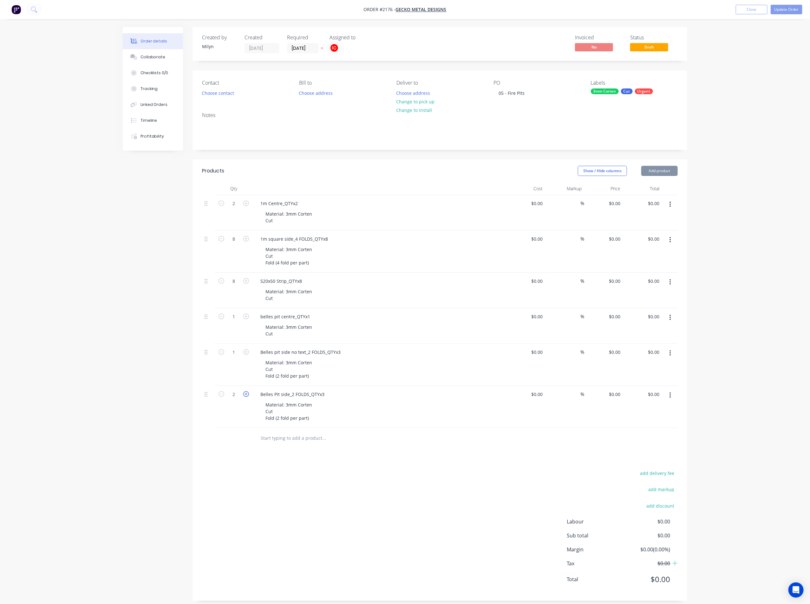
type input "3"
click at [246, 265] on icon "button" at bounding box center [246, 352] width 6 height 6
type input "3"
click at [419, 265] on div "Material: 3mm Corten Cut Fold (2 fold per part)" at bounding box center [382, 411] width 244 height 23
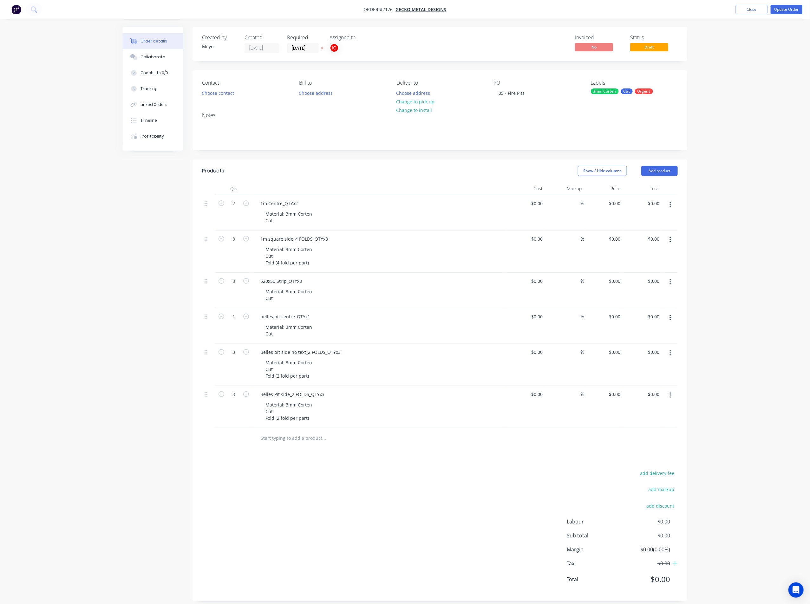
click at [596, 265] on icon "button" at bounding box center [670, 395] width 2 height 7
click at [596, 265] on div "Duplicate" at bounding box center [647, 424] width 49 height 9
drag, startPoint x: 323, startPoint y: 440, endPoint x: 225, endPoint y: 438, distance: 98.0
click at [225, 265] on div "1 Belles Pit side_2 FOLDS_QTYx3 Material: 3mm Corten Cut Fold (2 fold per part)…" at bounding box center [440, 449] width 476 height 42
paste div
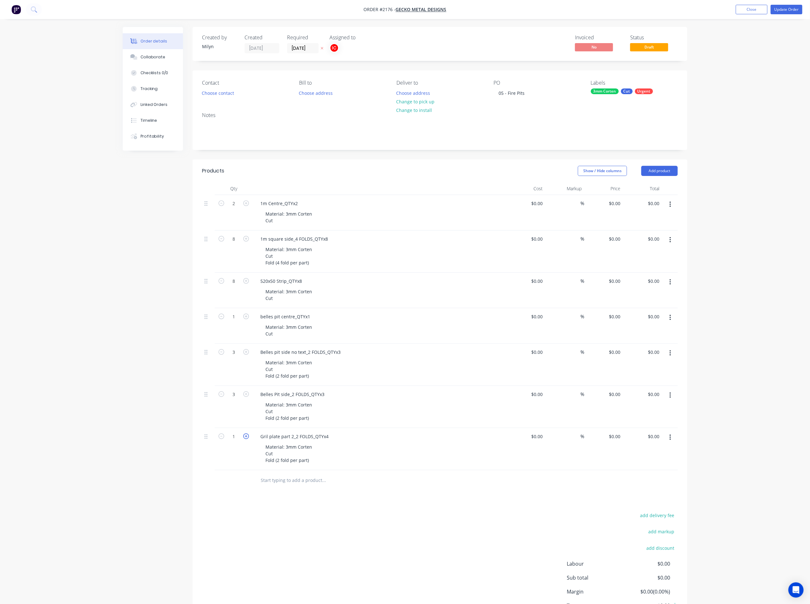
click at [245, 265] on icon "button" at bounding box center [246, 436] width 6 height 6
type input "4"
click at [367, 265] on div "Material: 3mm Corten Cut Fold (2 fold per part)" at bounding box center [382, 453] width 244 height 23
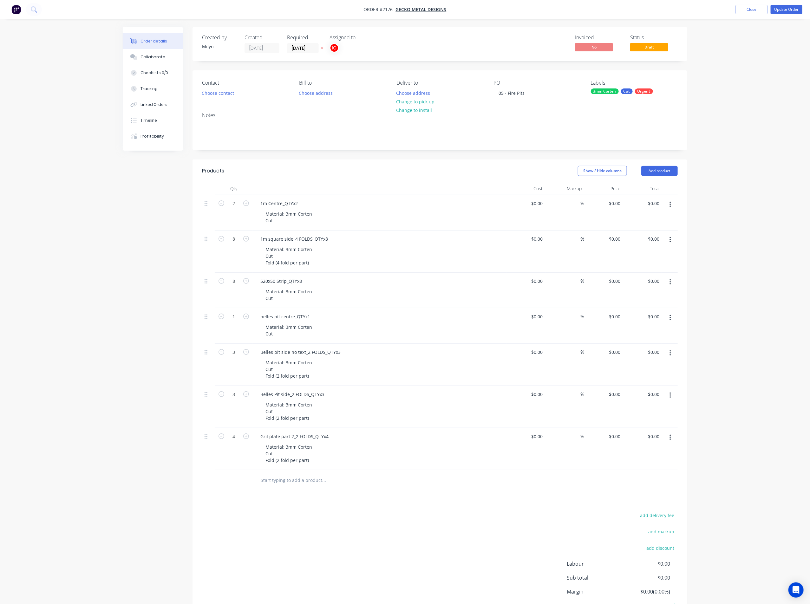
click at [596, 265] on button "button" at bounding box center [670, 437] width 15 height 11
click at [596, 265] on div "Duplicate" at bounding box center [647, 466] width 49 height 9
drag, startPoint x: 327, startPoint y: 478, endPoint x: 242, endPoint y: 476, distance: 85.3
click at [242, 265] on div "1 Gril plate part 2_2 FOLDS_QTYx4 Material: 3mm Corten Cut Fold (2 fold per par…" at bounding box center [440, 491] width 476 height 42
paste div
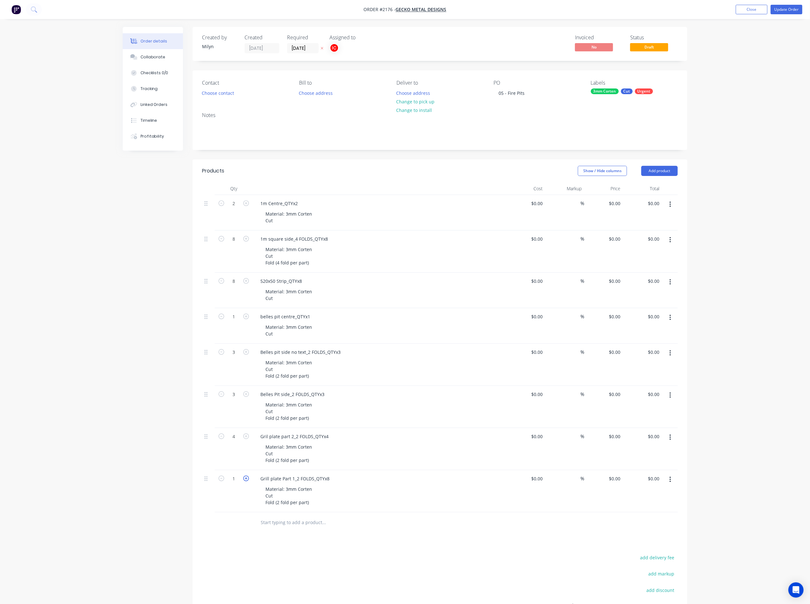
click at [244, 265] on icon "button" at bounding box center [246, 479] width 6 height 6
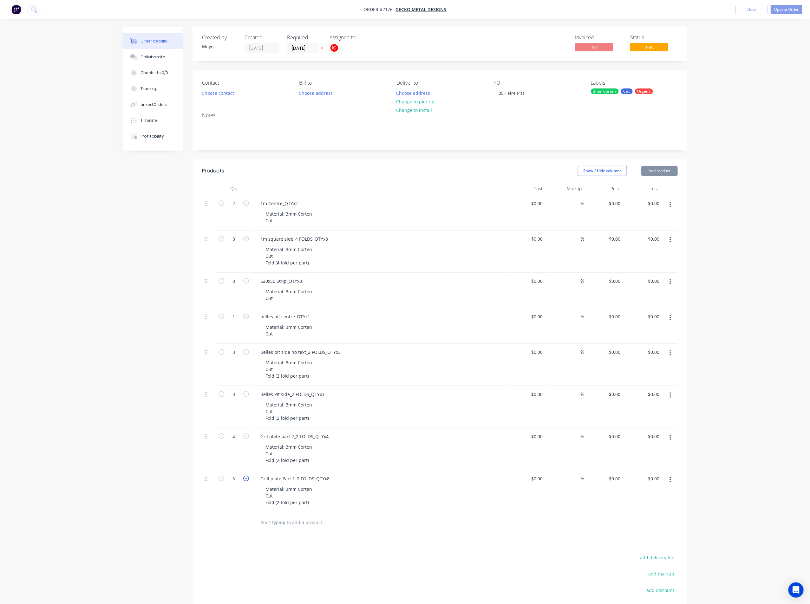
click at [244, 265] on icon "button" at bounding box center [246, 479] width 6 height 6
type input "8"
click at [280, 265] on div "Material: 3mm Corten Cut Fold (2 fold per part)" at bounding box center [288, 495] width 57 height 23
click at [387, 265] on div "Material: 3mm Corten Cut Fold (2 fold per part)" at bounding box center [382, 495] width 244 height 23
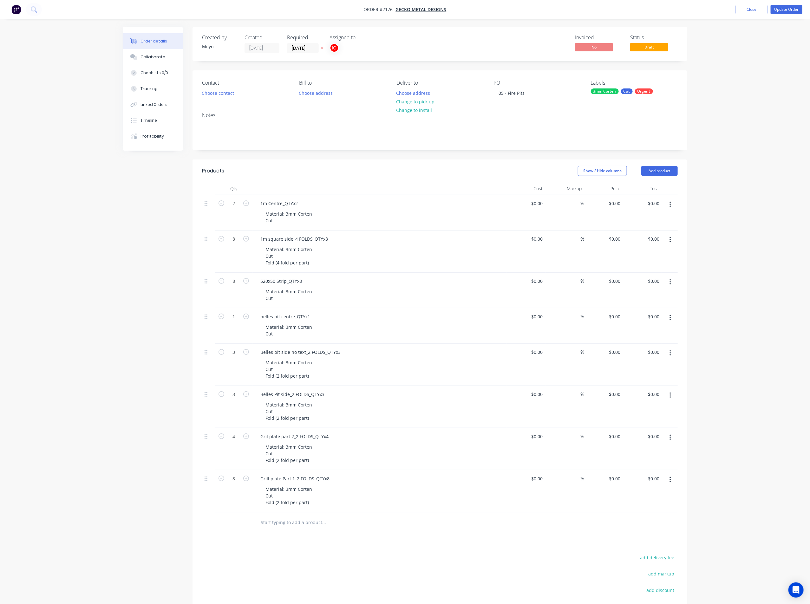
click at [596, 265] on button "button" at bounding box center [670, 479] width 15 height 11
click at [596, 265] on button "Duplicate" at bounding box center [647, 509] width 60 height 13
drag, startPoint x: 328, startPoint y: 520, endPoint x: 223, endPoint y: 520, distance: 105.6
click at [223, 265] on div "1 Grill plate Part 1_2 FOLDS_QTYx8 Material: 3mm Corten Cut Fold (2 fold per pa…" at bounding box center [440, 533] width 476 height 42
paste div
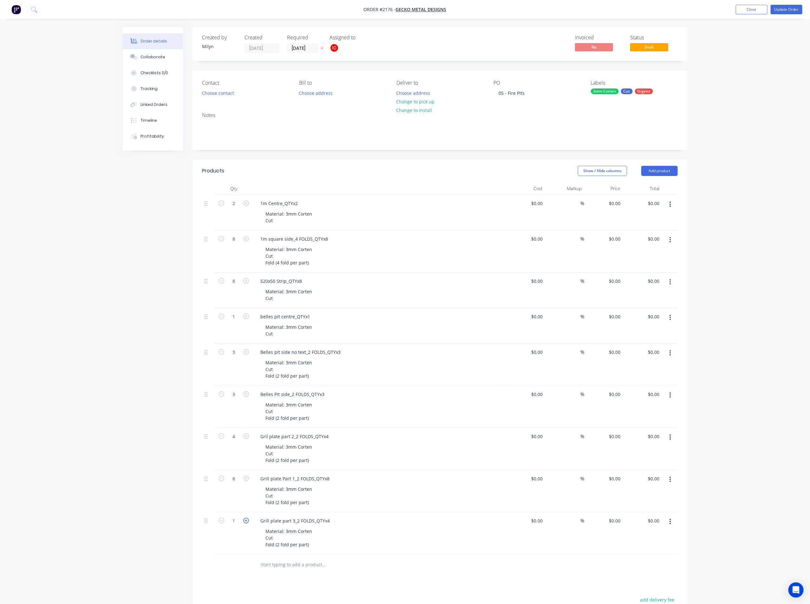
click at [245, 265] on icon "button" at bounding box center [246, 521] width 6 height 6
type input "4"
click at [373, 265] on div "Material: 3mm Corten Cut Fold (2 fold per part)" at bounding box center [382, 538] width 244 height 23
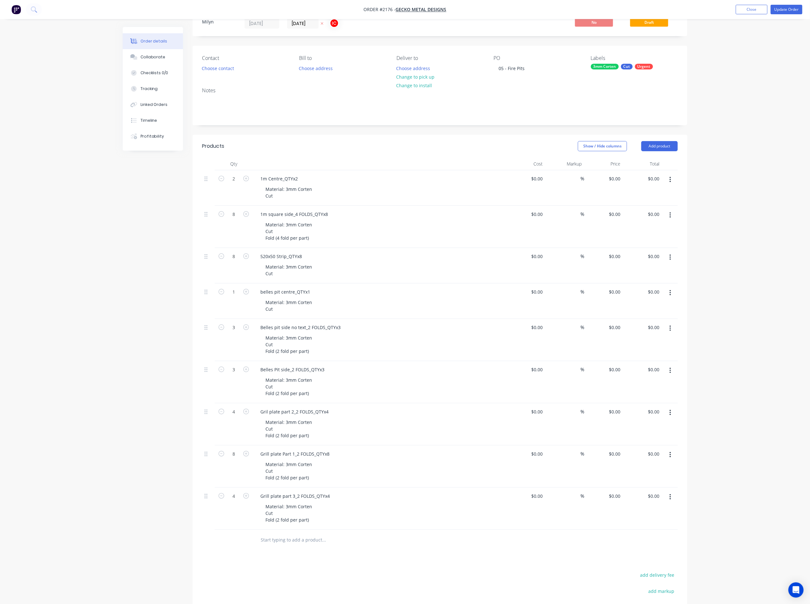
scroll to position [48, 0]
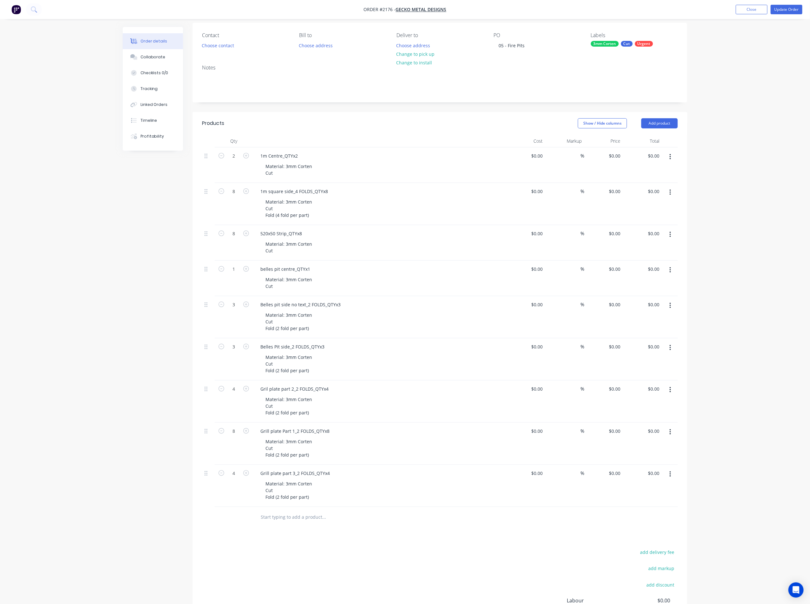
click at [596, 265] on button "button" at bounding box center [670, 474] width 15 height 11
click at [596, 265] on div "Duplicate" at bounding box center [647, 503] width 49 height 9
drag, startPoint x: 329, startPoint y: 517, endPoint x: 228, endPoint y: 512, distance: 101.9
click at [228, 265] on div "1 Grill plate part 3_2 FOLDS_QTYx4 Material: 3mm Corten Cut Fold (2 fold per pa…" at bounding box center [440, 528] width 476 height 42
paste div
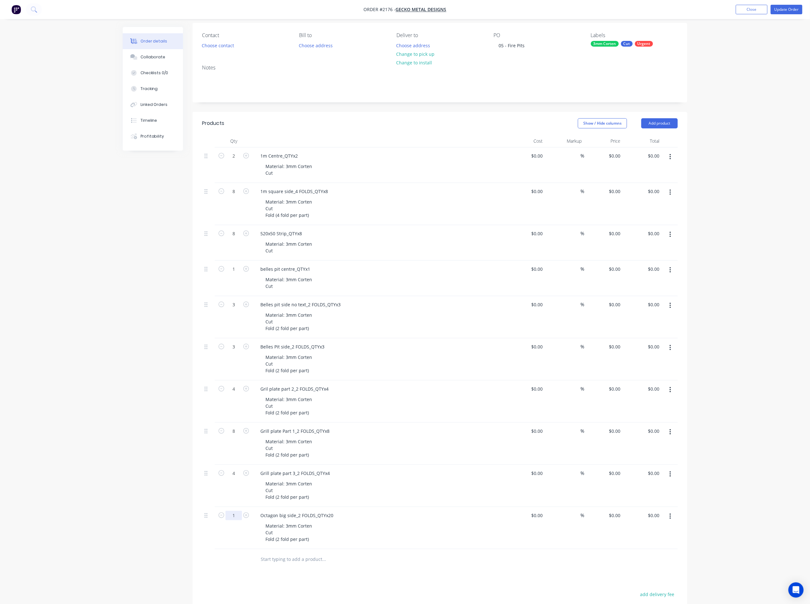
click at [239, 161] on input "1" at bounding box center [233, 156] width 16 height 10
type input "20"
click at [479, 265] on div "Material: 3mm Corten Cut Fold (2 fold per part)" at bounding box center [382, 532] width 244 height 23
click at [327, 265] on div "Material: 3mm Corten Cut Fold (2 fold per part)" at bounding box center [382, 532] width 244 height 23
click at [596, 265] on button "button" at bounding box center [670, 516] width 15 height 11
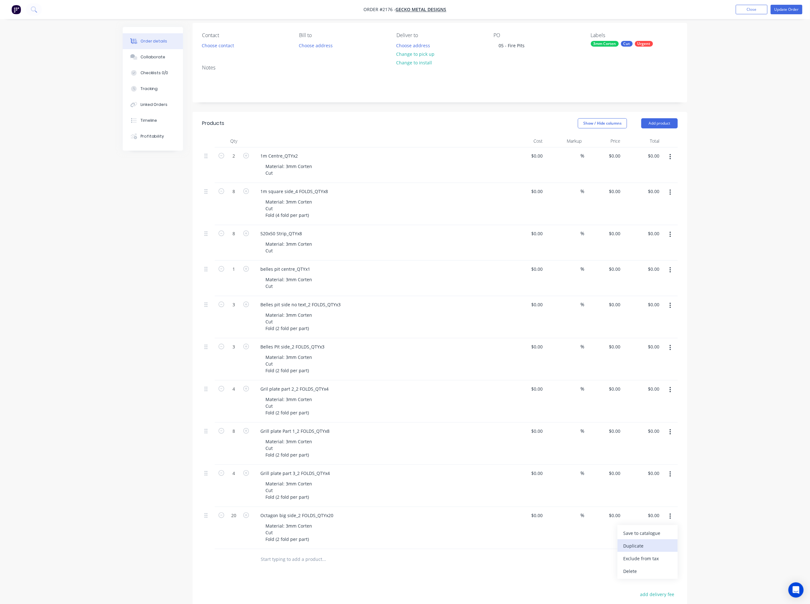
click at [596, 265] on div "Duplicate" at bounding box center [647, 545] width 49 height 9
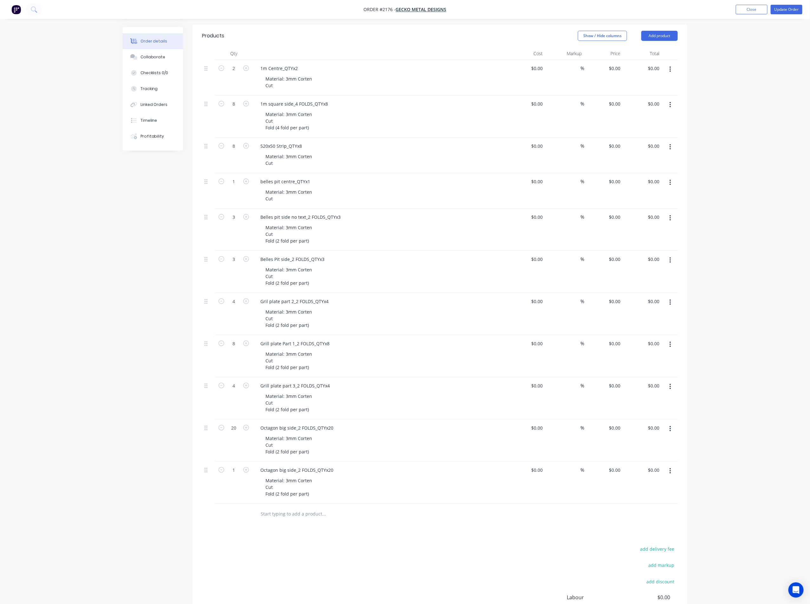
scroll to position [143, 0]
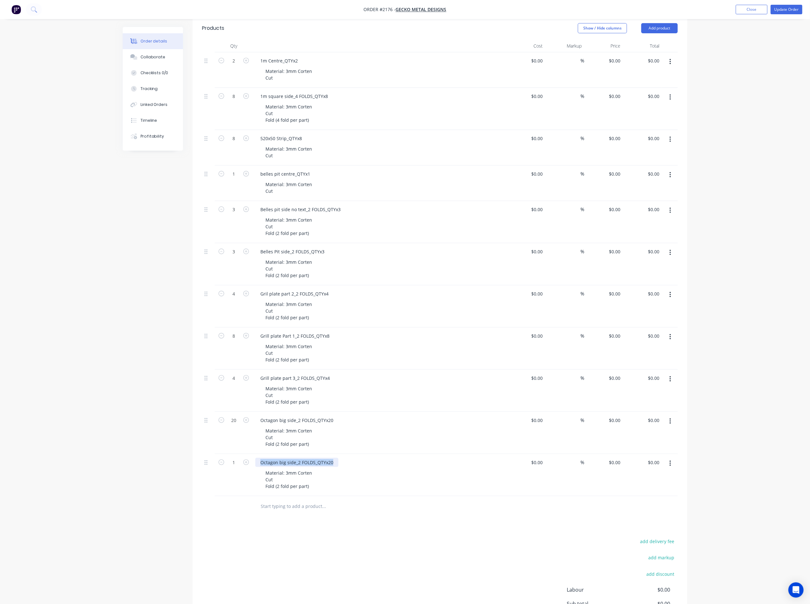
drag, startPoint x: 335, startPoint y: 462, endPoint x: 218, endPoint y: 464, distance: 117.3
click at [218, 265] on div "1 Octagon big side_2 FOLDS_QTYx20 Material: 3mm Corten Cut Fold (2 fold per par…" at bounding box center [440, 475] width 476 height 42
paste div
click at [248, 265] on icon "button" at bounding box center [246, 462] width 6 height 6
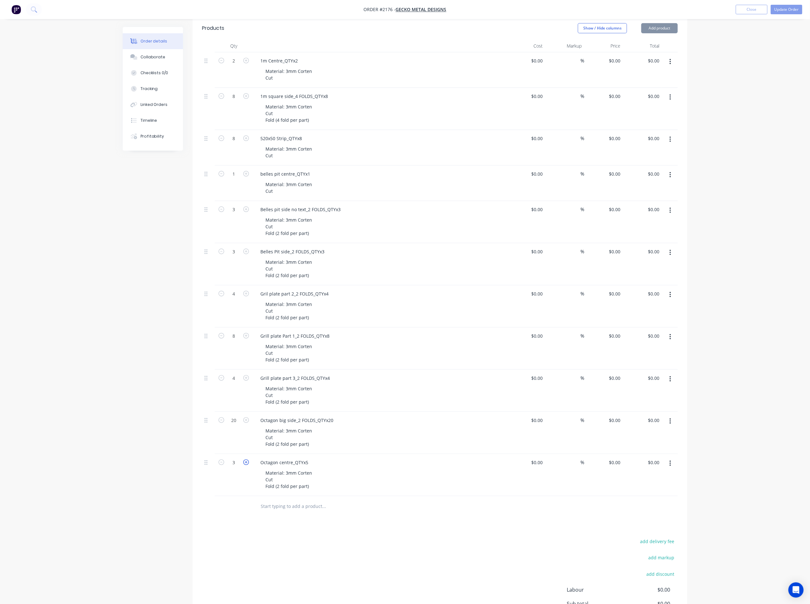
click at [248, 265] on icon "button" at bounding box center [246, 462] width 6 height 6
type input "5"
drag, startPoint x: 311, startPoint y: 488, endPoint x: 254, endPoint y: 493, distance: 57.0
click at [254, 265] on div "Octagon centre_QTYx5 Material: 3mm Corten Cut Fold (2 fold per part)" at bounding box center [380, 475] width 254 height 42
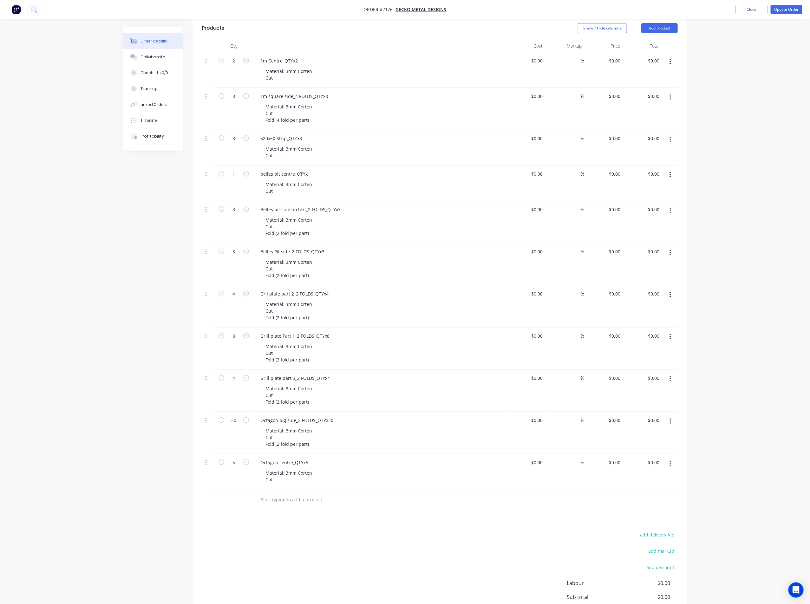
click at [421, 265] on div "Material: 3mm Corten Cut" at bounding box center [382, 476] width 244 height 16
click at [596, 265] on button "button" at bounding box center [670, 421] width 15 height 11
click at [596, 265] on div "Duplicate" at bounding box center [647, 450] width 49 height 9
drag, startPoint x: 332, startPoint y: 498, endPoint x: 224, endPoint y: 498, distance: 107.8
click at [224, 265] on div "1 Octagon big side_2 FOLDS_QTYx20 Material: 3mm Corten Cut Fold (2 fold per par…" at bounding box center [440, 511] width 476 height 42
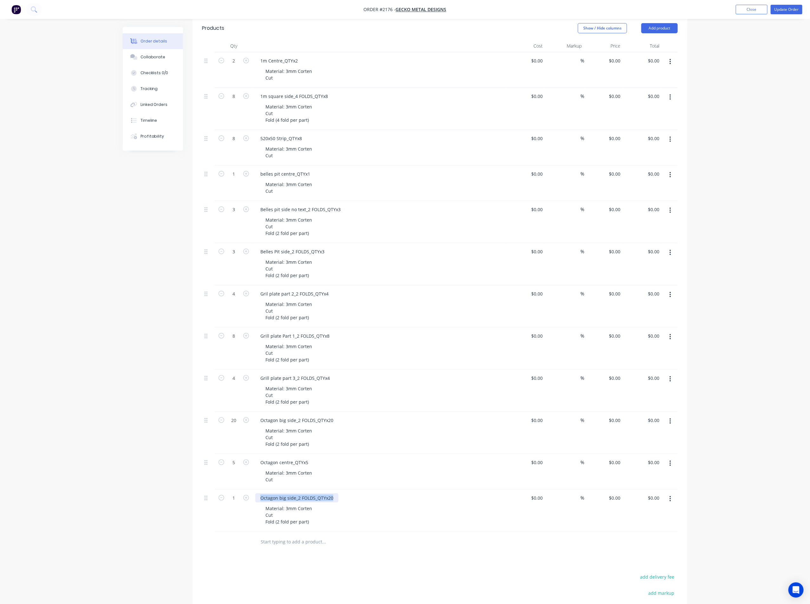
paste div
click at [239, 66] on input "1" at bounding box center [233, 61] width 16 height 10
type input "20"
click at [500, 265] on div at bounding box center [440, 542] width 476 height 21
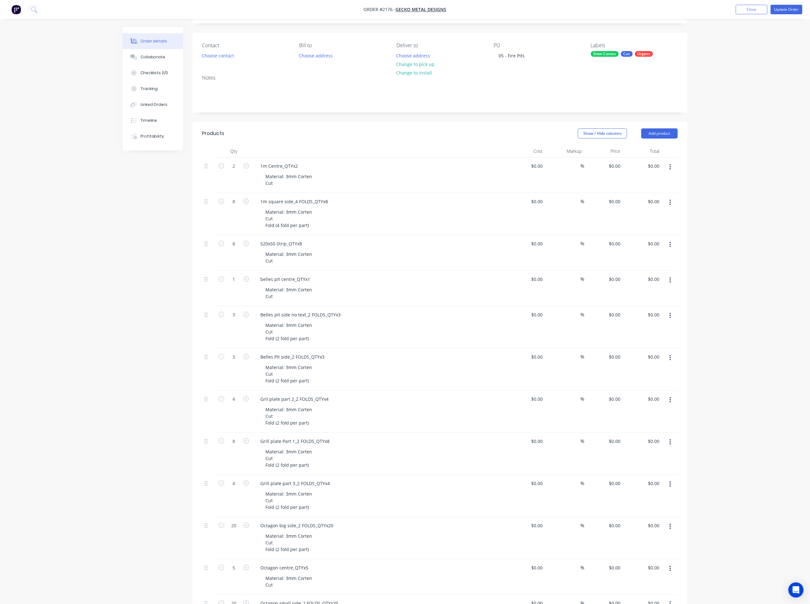
scroll to position [95, 0]
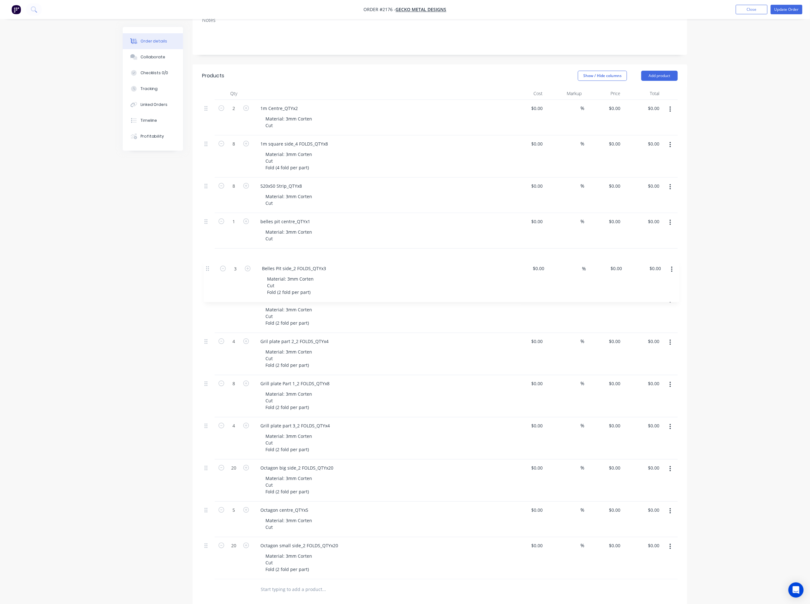
drag, startPoint x: 205, startPoint y: 296, endPoint x: 208, endPoint y: 243, distance: 53.0
click at [208, 243] on div "2 1m Centre_QTYx2 Material: 3mm Corten Cut $0.00 $0.00 % $0.00 $0.00 $0.00 $0.0…" at bounding box center [440, 339] width 476 height 479
drag, startPoint x: 205, startPoint y: 386, endPoint x: 205, endPoint y: 331, distance: 54.9
click at [205, 265] on div "2 1m Centre_QTYx2 Material: 3mm Corten Cut $0.00 $0.00 % $0.00 $0.00 $0.00 $0.0…" at bounding box center [440, 339] width 476 height 479
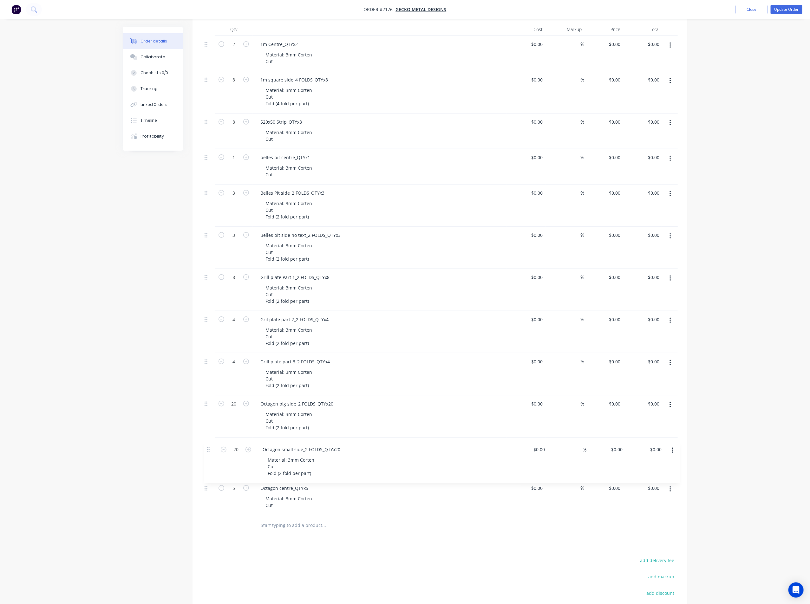
scroll to position [162, 0]
drag, startPoint x: 205, startPoint y: 499, endPoint x: 208, endPoint y: 445, distance: 54.0
click at [208, 265] on div "2 1m Centre_QTYx2 Material: 3mm Corten Cut $0.00 $0.00 % $0.00 $0.00 $0.00 $0.0…" at bounding box center [440, 273] width 476 height 479
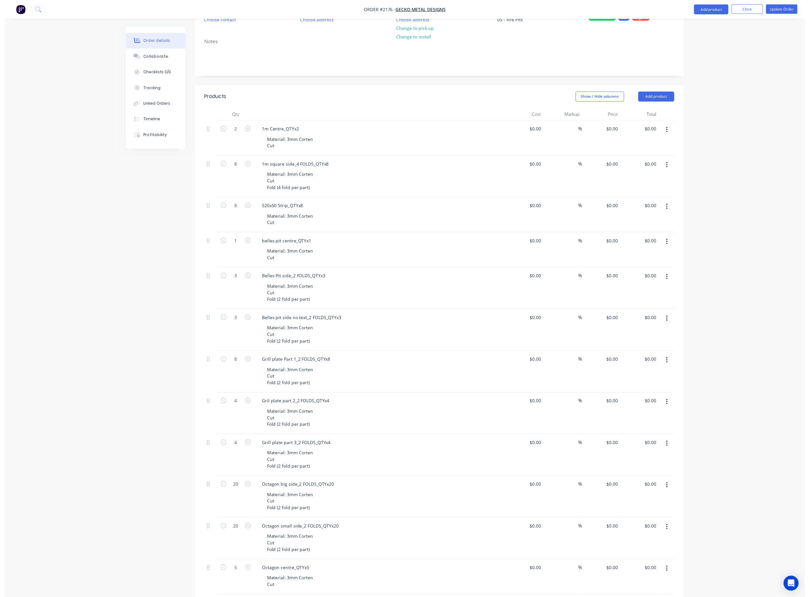
scroll to position [0, 0]
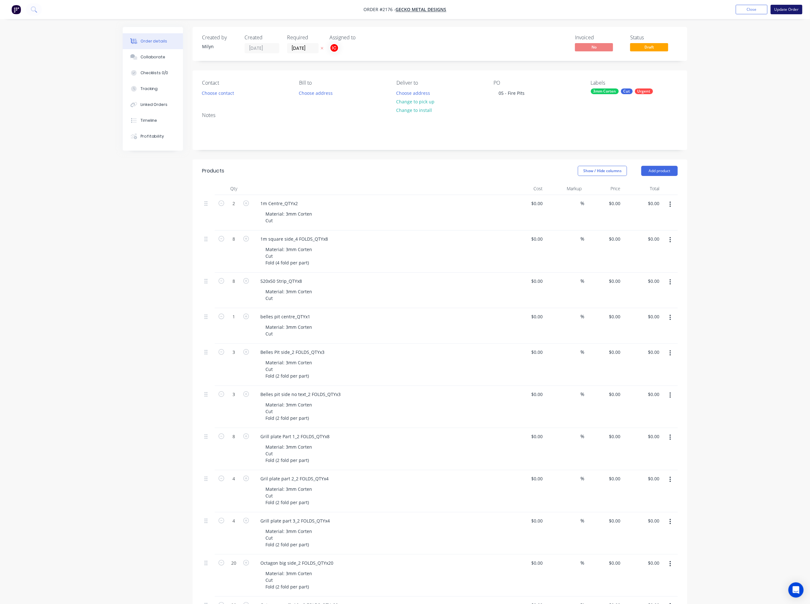
click at [596, 11] on button "Update Order" at bounding box center [786, 10] width 32 height 10
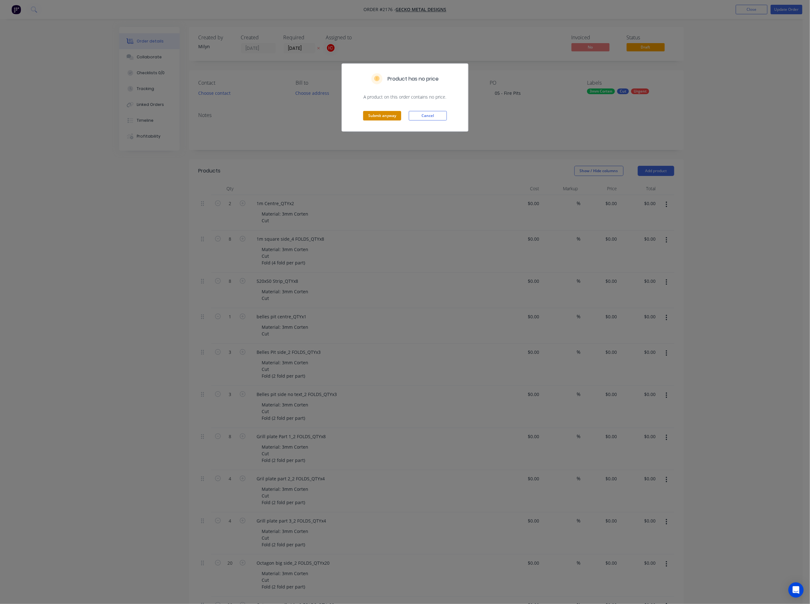
click at [377, 114] on button "Submit anyway" at bounding box center [382, 116] width 38 height 10
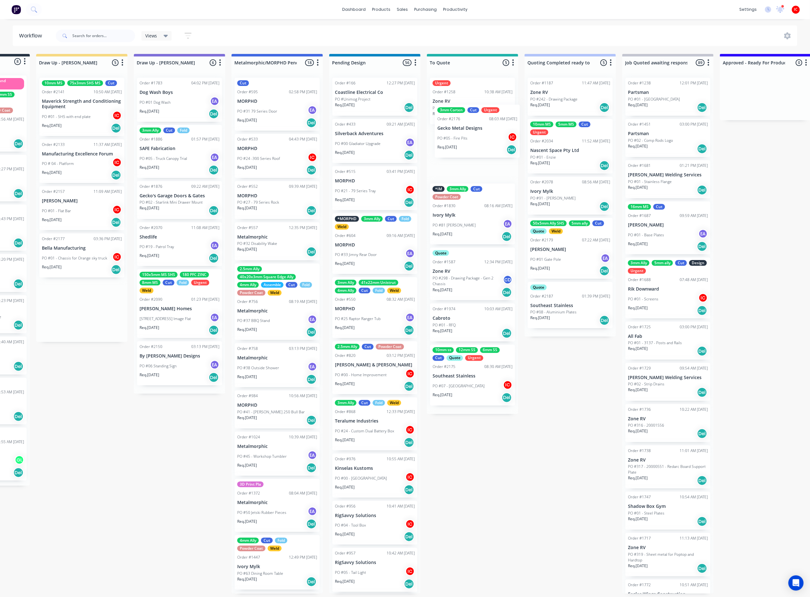
scroll to position [0, 76]
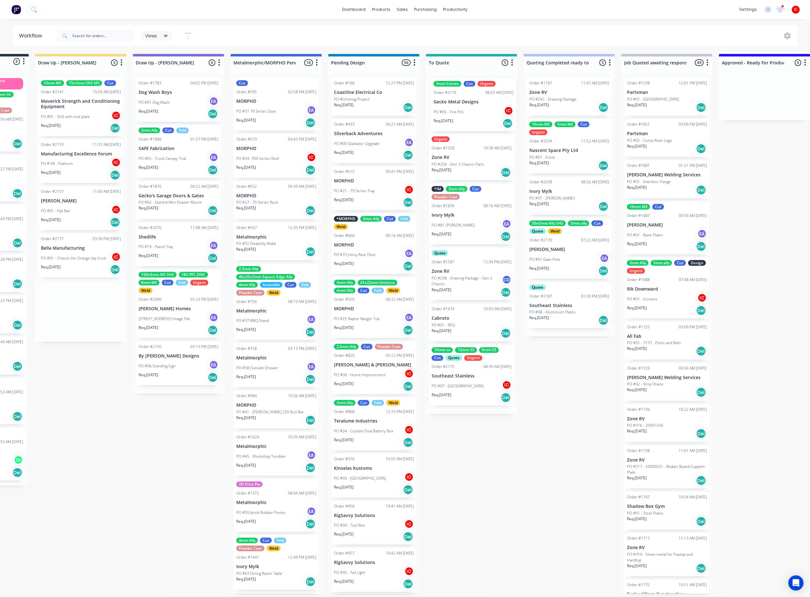
drag, startPoint x: 156, startPoint y: 168, endPoint x: 476, endPoint y: 106, distance: 325.2
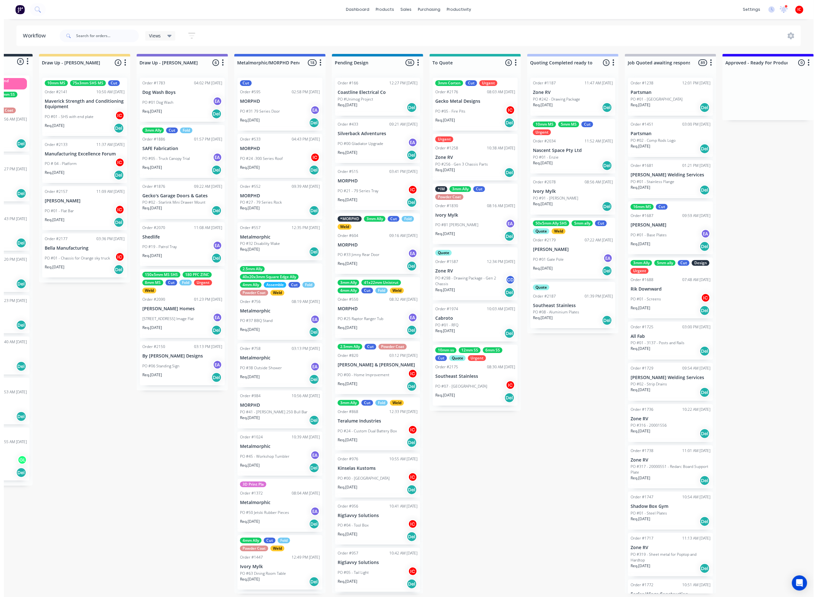
scroll to position [0, 0]
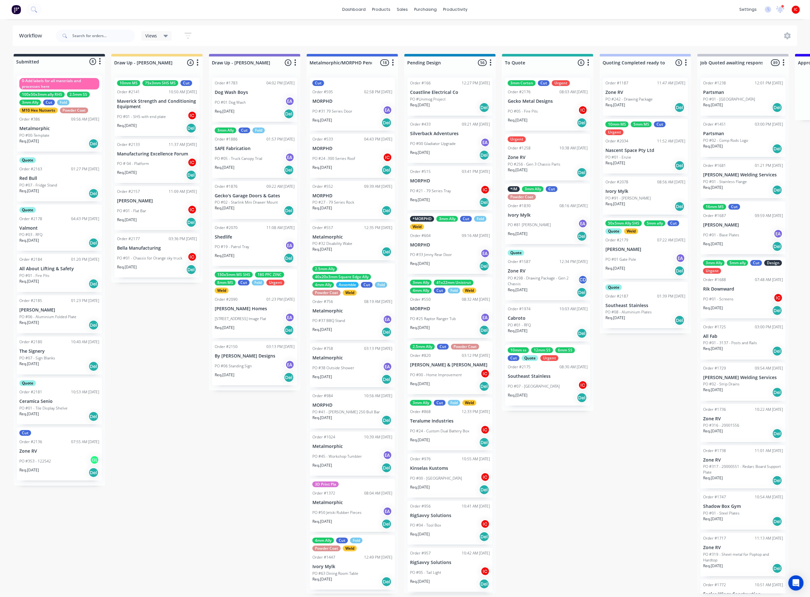
click at [107, 36] on input "text" at bounding box center [103, 35] width 63 height 13
type input "MANUFA"
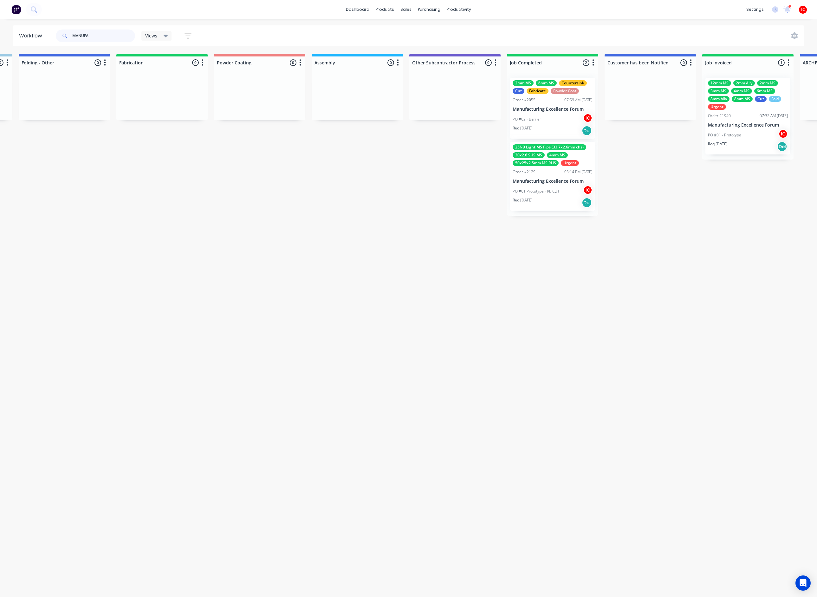
scroll to position [0, 1729]
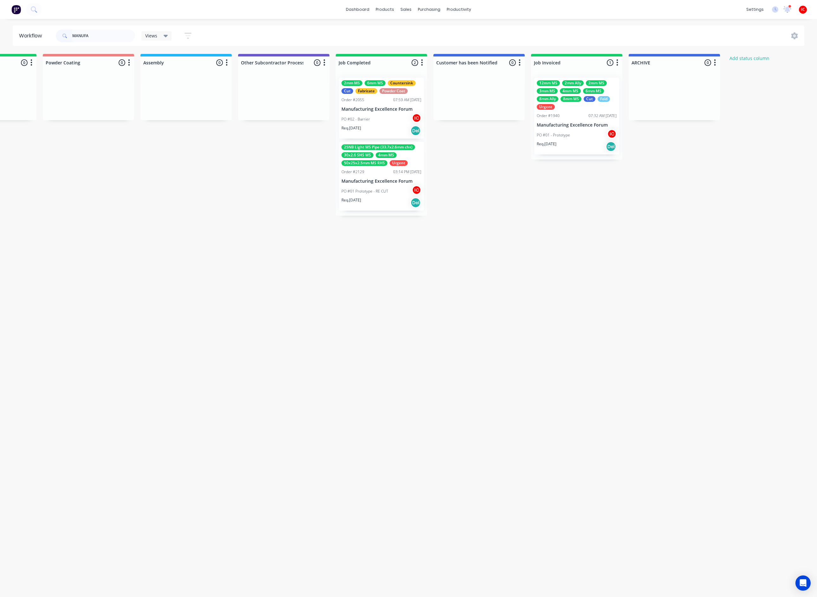
click at [580, 129] on div "PO #01 - Prototype IC" at bounding box center [577, 135] width 80 height 12
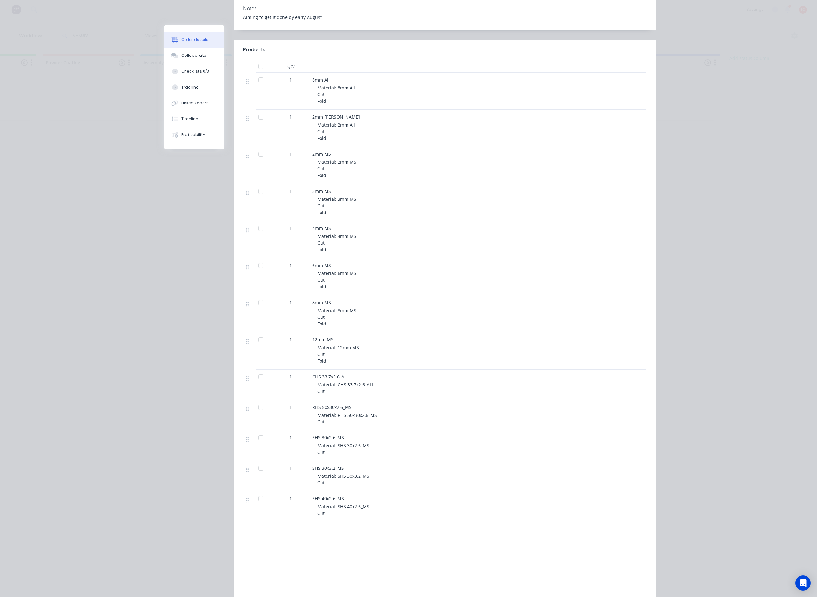
scroll to position [0, 0]
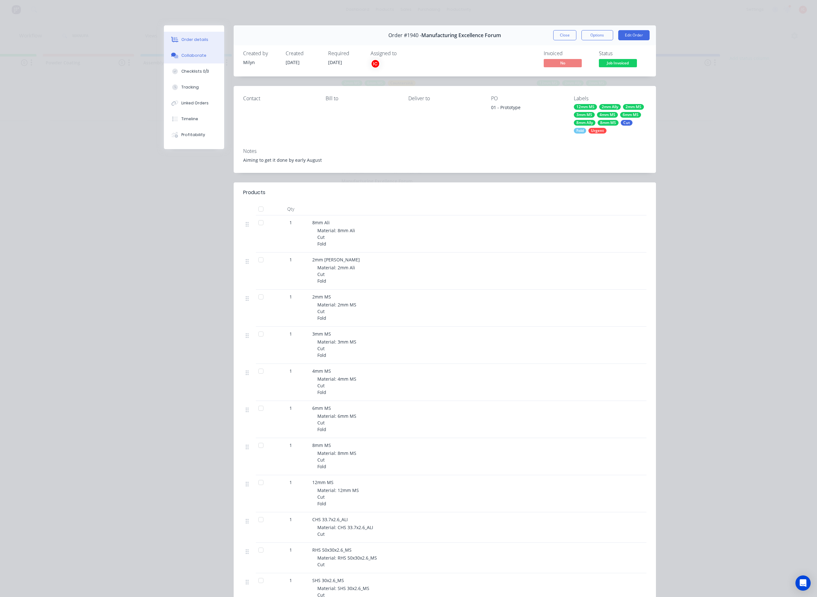
click at [182, 51] on button "Collaborate" at bounding box center [194, 56] width 60 height 16
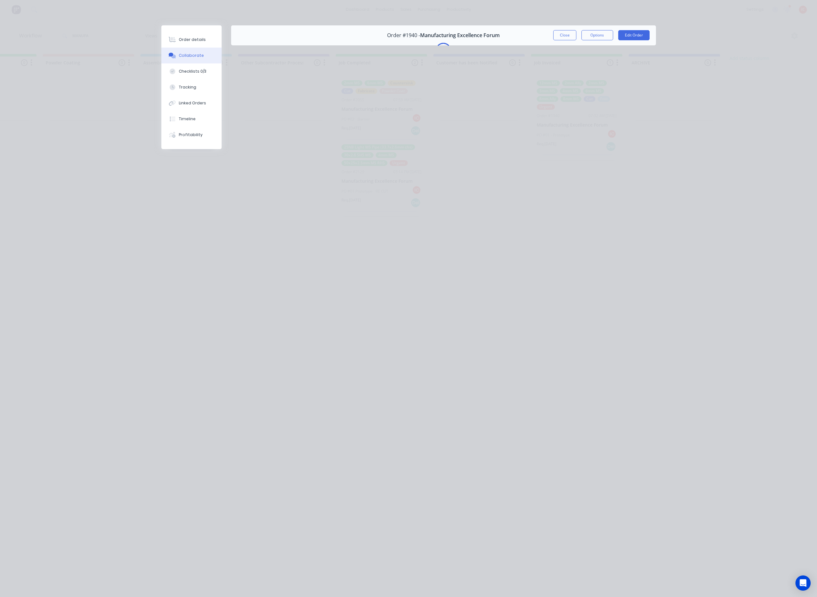
click at [562, 35] on button "Close" at bounding box center [564, 35] width 23 height 10
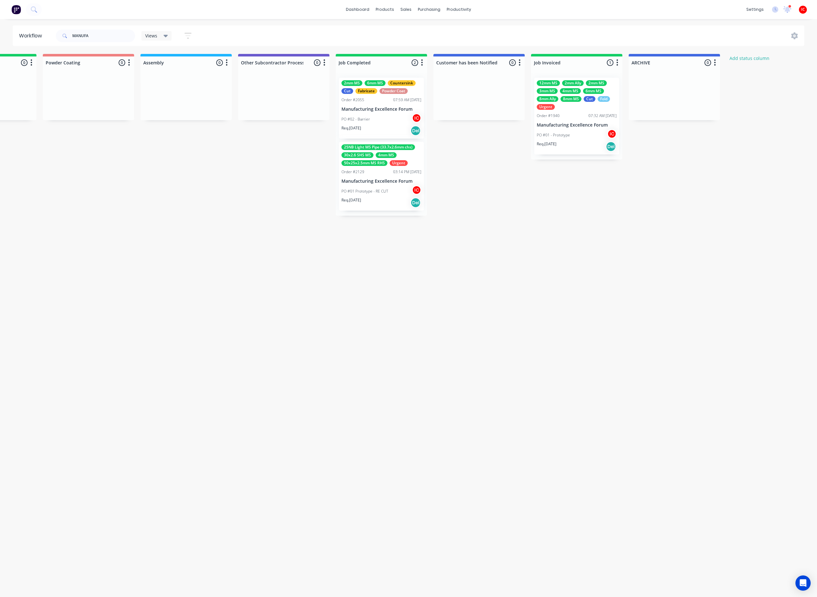
click at [385, 121] on div "PO #02 - Barrier IC" at bounding box center [381, 119] width 80 height 12
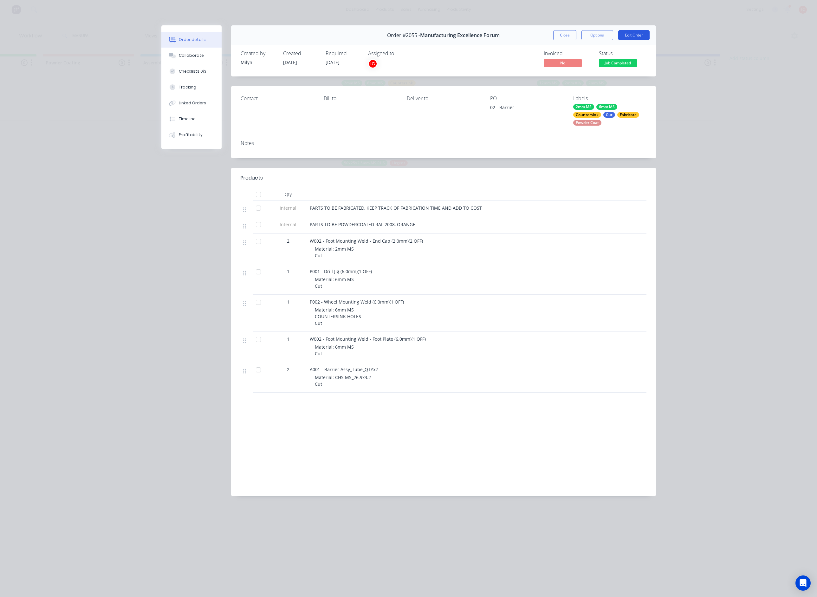
click at [596, 32] on button "Edit Order" at bounding box center [633, 35] width 31 height 10
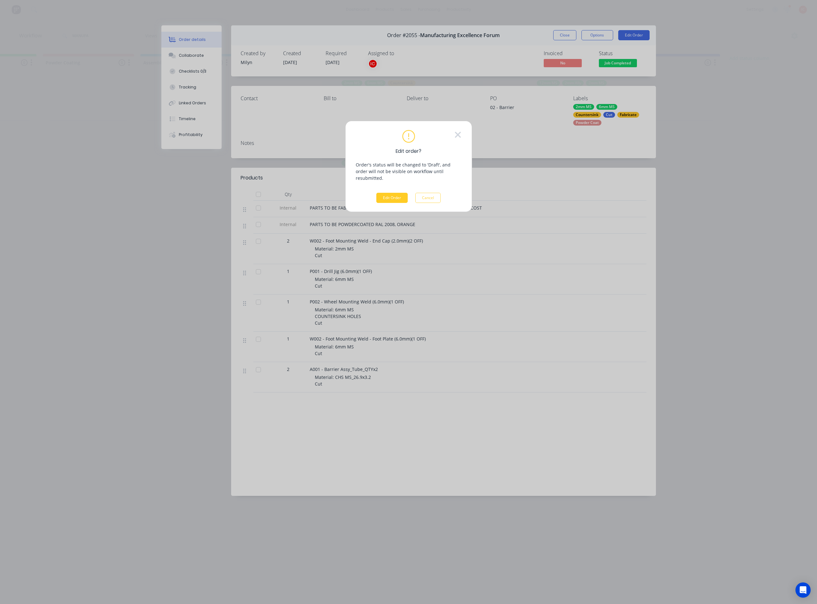
click at [387, 193] on button "Edit Order" at bounding box center [391, 198] width 31 height 10
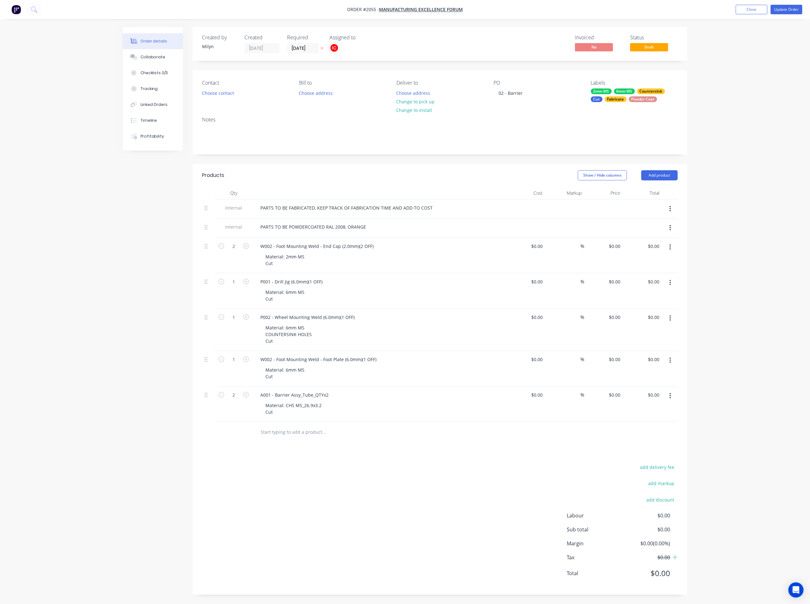
click at [596, 97] on div "Powder Coat" at bounding box center [643, 99] width 28 height 6
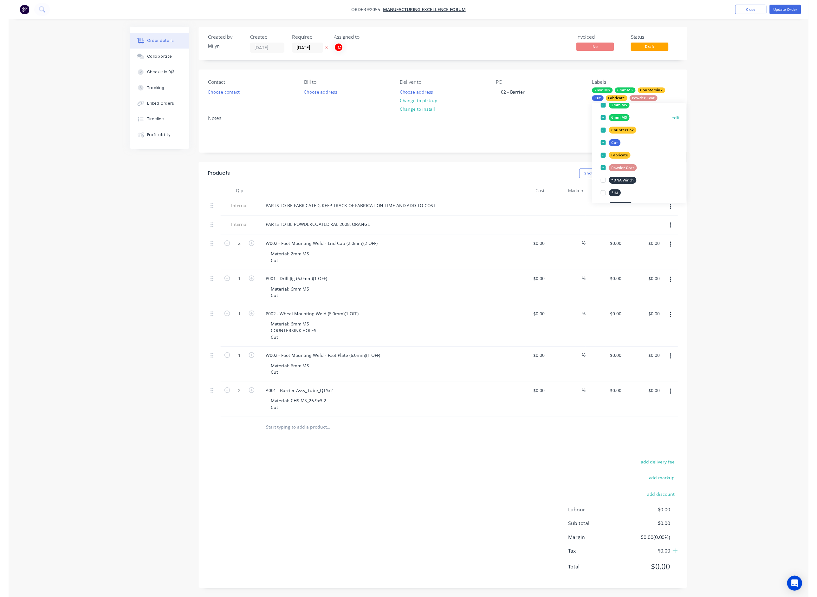
scroll to position [95, 0]
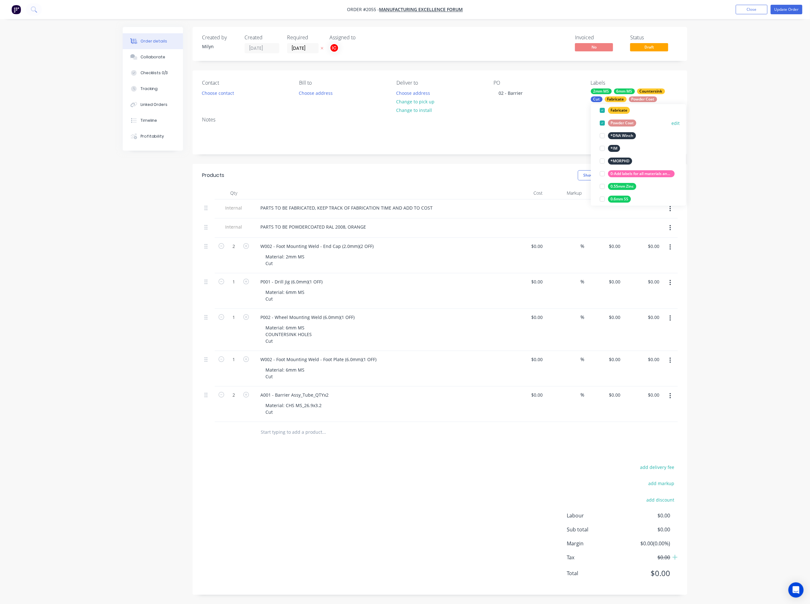
click at [596, 122] on div at bounding box center [602, 123] width 13 height 13
click at [538, 124] on div "Notes" at bounding box center [439, 133] width 495 height 42
click at [596, 229] on icon "button" at bounding box center [669, 228] width 1 height 6
click at [596, 259] on div "Delete" at bounding box center [647, 257] width 49 height 9
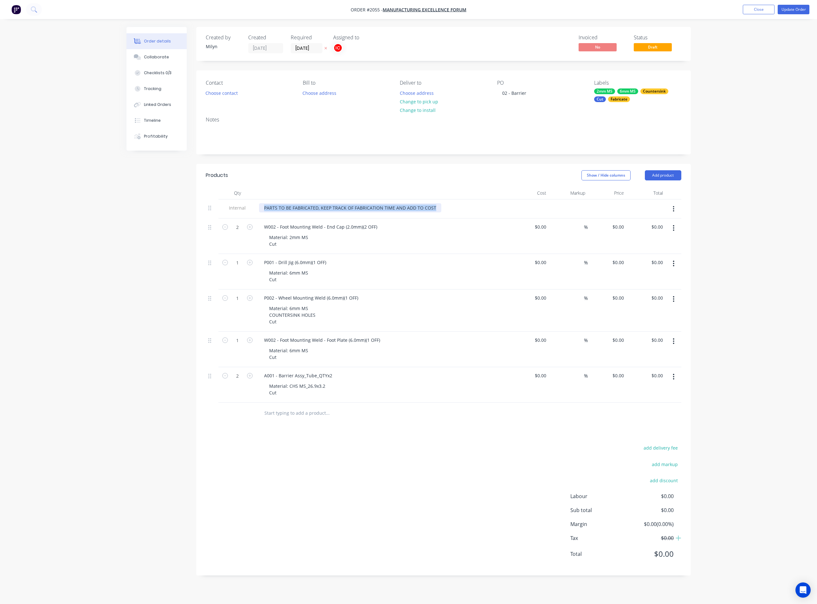
drag, startPoint x: 432, startPoint y: 206, endPoint x: 66, endPoint y: 208, distance: 366.2
click at [66, 208] on div "Order details Collaborate Checklists 0/3 Tracking Linked Orders Timeline Profit…" at bounding box center [408, 302] width 817 height 604
click at [596, 8] on button "Update Order" at bounding box center [794, 10] width 32 height 10
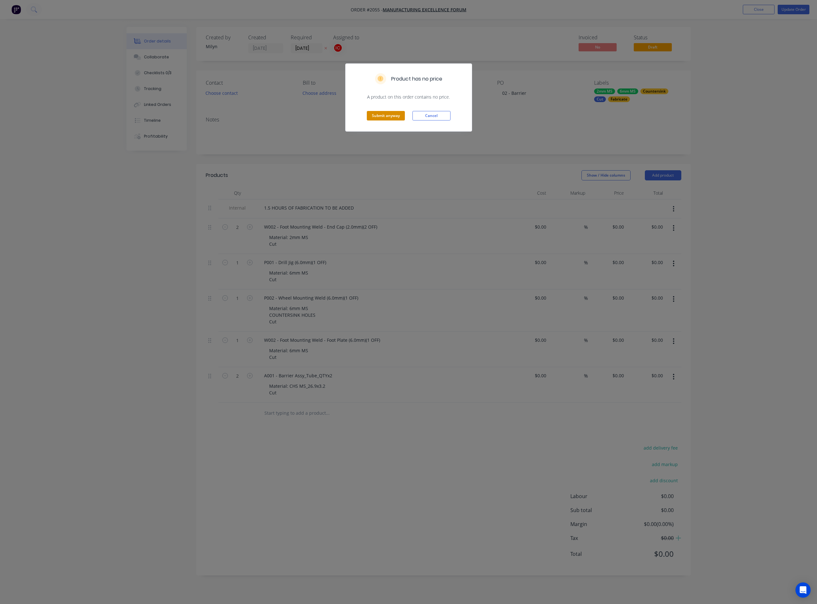
click at [385, 120] on button "Submit anyway" at bounding box center [386, 116] width 38 height 10
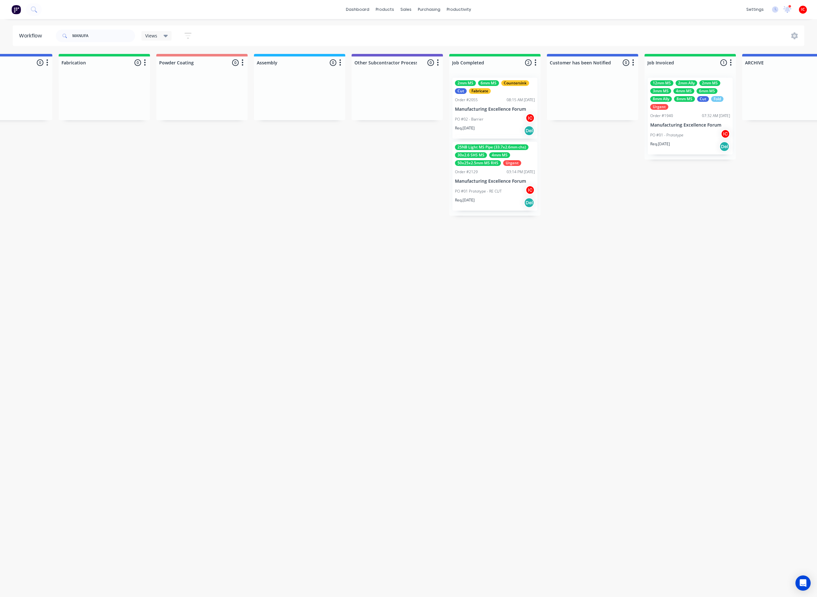
scroll to position [0, 1618]
click at [494, 121] on div "PO #02 - Barrier IC" at bounding box center [492, 119] width 80 height 12
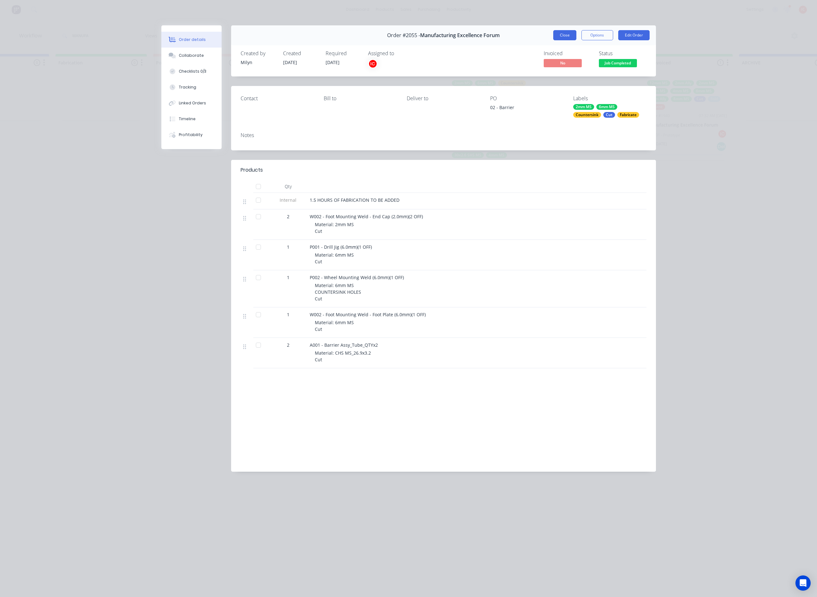
click at [563, 35] on button "Close" at bounding box center [564, 35] width 23 height 10
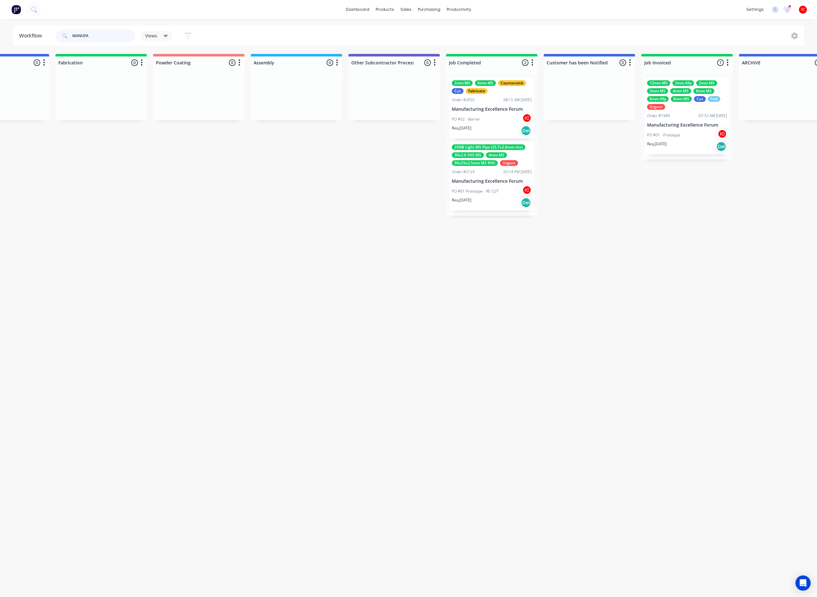
drag, startPoint x: 99, startPoint y: 33, endPoint x: 28, endPoint y: 36, distance: 71.4
click at [29, 36] on header "Workflow MANUFA Views Save new view None (Default) edit [PERSON_NAME] edit [PER…" at bounding box center [409, 35] width 792 height 21
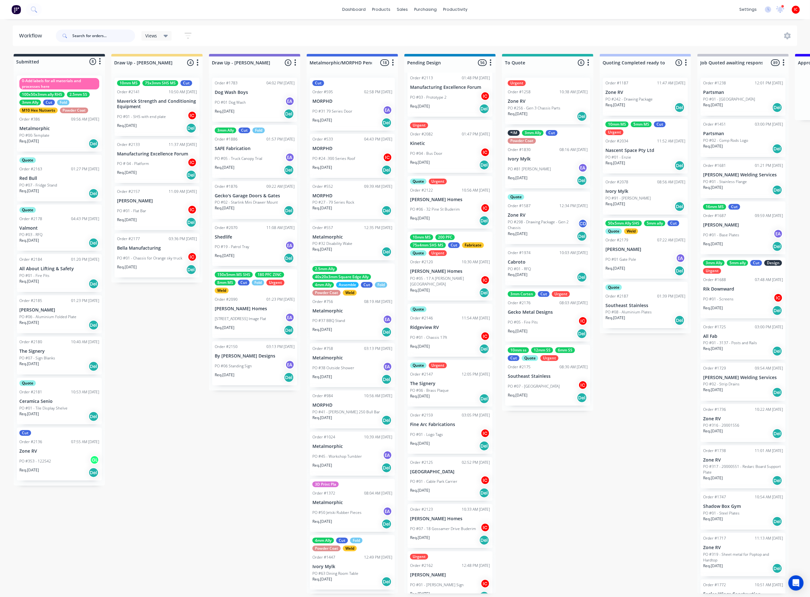
scroll to position [2332, 0]
click at [462, 265] on p "The Signery" at bounding box center [450, 382] width 80 height 5
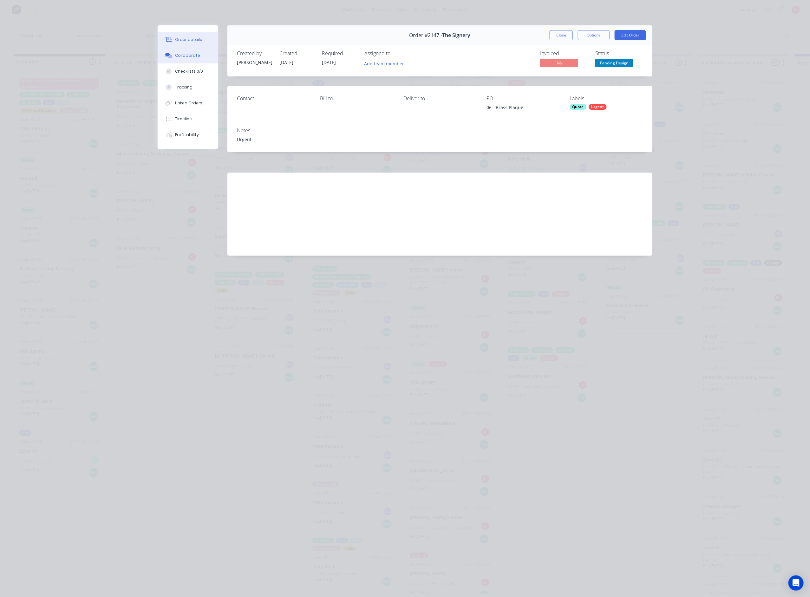
click at [184, 54] on div "Collaborate" at bounding box center [187, 56] width 25 height 6
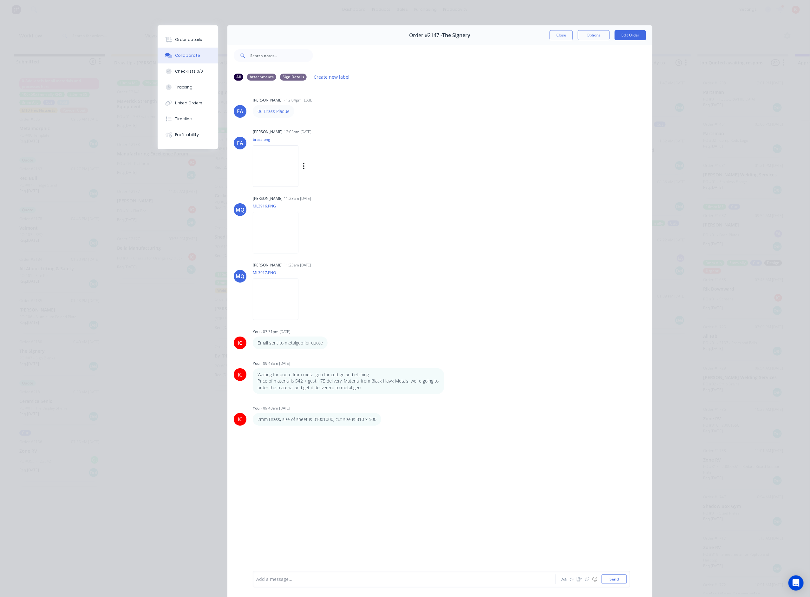
click at [270, 176] on img at bounding box center [276, 166] width 46 height 42
click at [424, 265] on div at bounding box center [395, 579] width 277 height 7
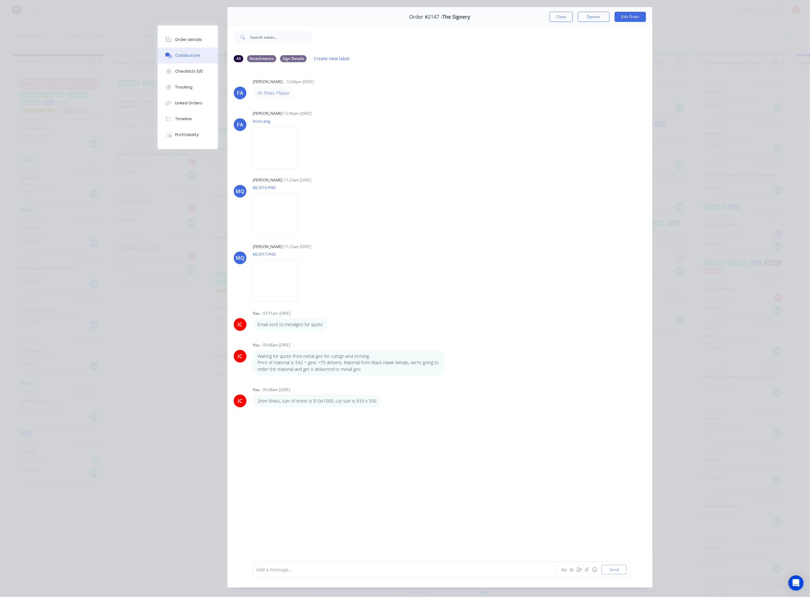
scroll to position [36, 0]
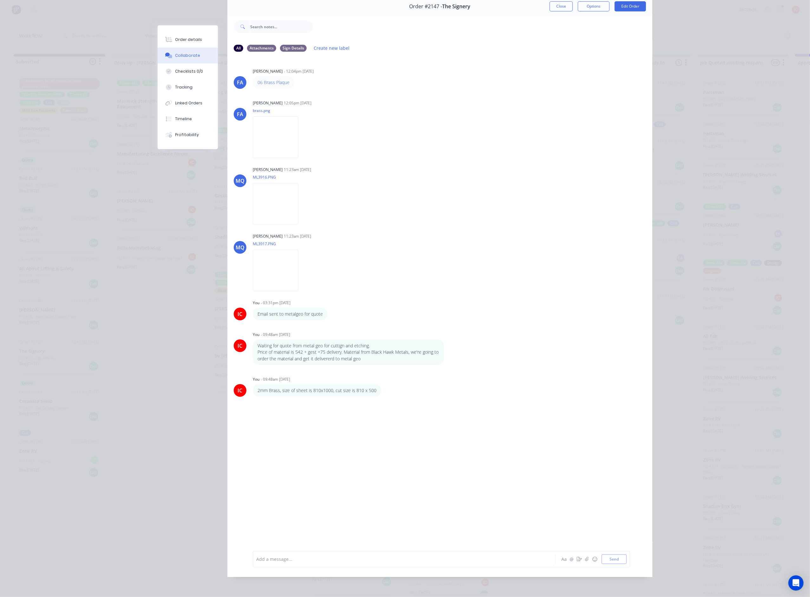
click at [385, 265] on div "[PERSON_NAME] [PERSON_NAME] - 12:04pm [DATE] 06 Brass Plaque [PERSON_NAME] [PER…" at bounding box center [439, 299] width 425 height 484
click at [331, 265] on div "Add a message..." at bounding box center [395, 559] width 278 height 10
click at [175, 73] on div "Checklists 0/0" at bounding box center [189, 71] width 28 height 6
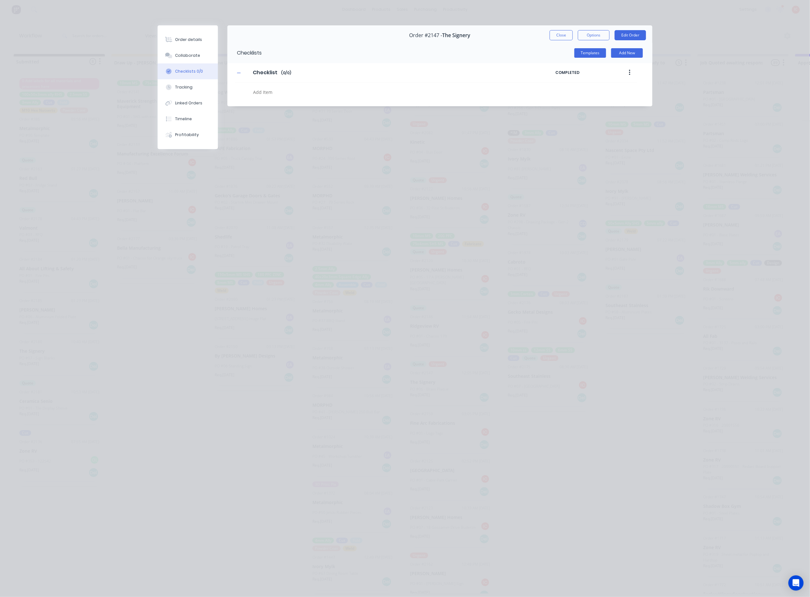
scroll to position [0, 0]
click at [185, 53] on div "Collaborate" at bounding box center [187, 56] width 25 height 6
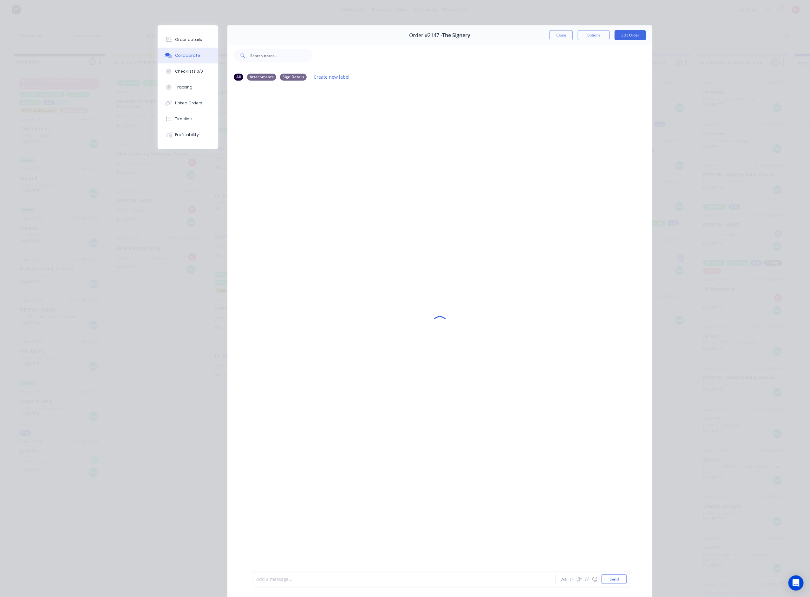
click at [343, 265] on div at bounding box center [395, 579] width 277 height 7
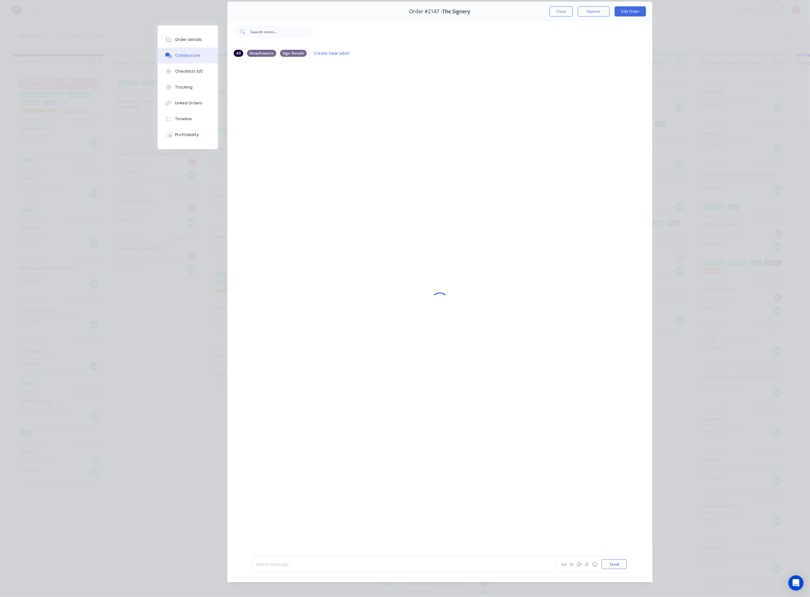
scroll to position [36, 0]
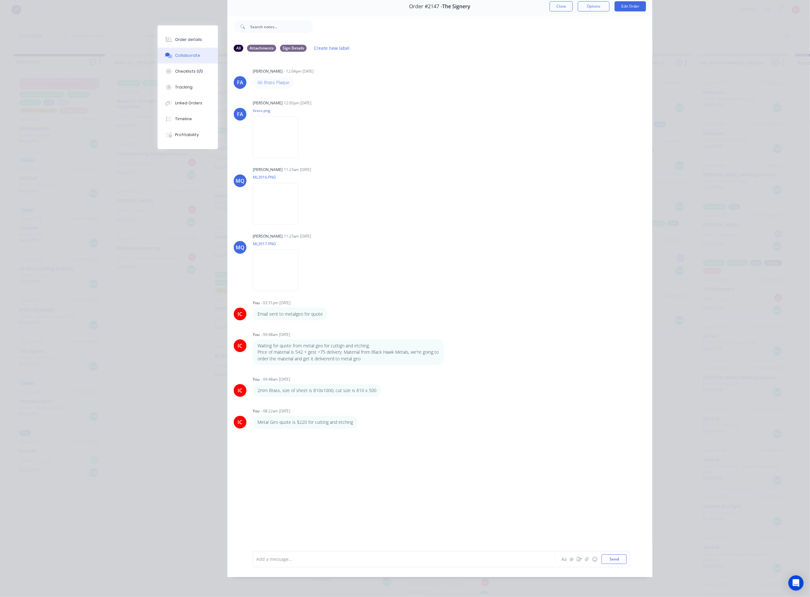
click at [443, 265] on div "[PERSON_NAME] [PERSON_NAME] - 12:04pm [DATE] 06 Brass Plaque [PERSON_NAME] [PER…" at bounding box center [439, 299] width 425 height 484
click at [358, 265] on div at bounding box center [395, 559] width 277 height 7
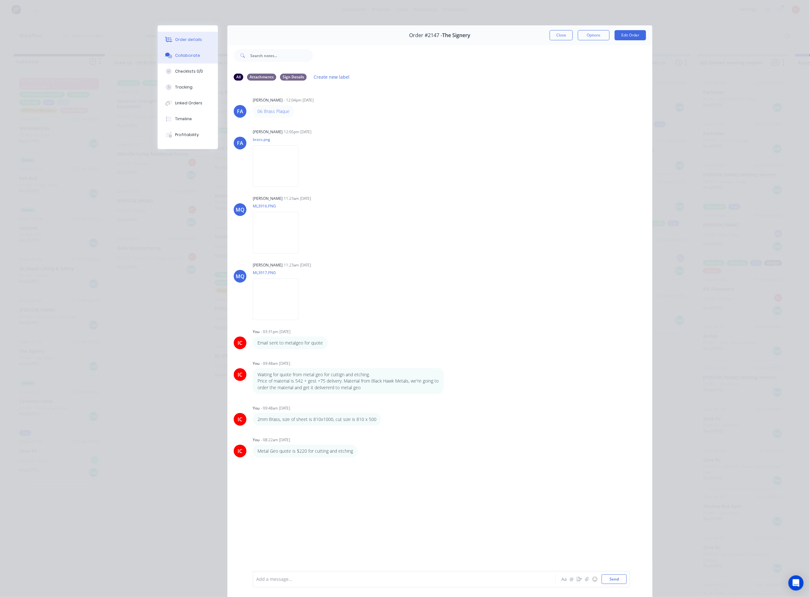
click at [184, 41] on div "Order details" at bounding box center [188, 40] width 27 height 6
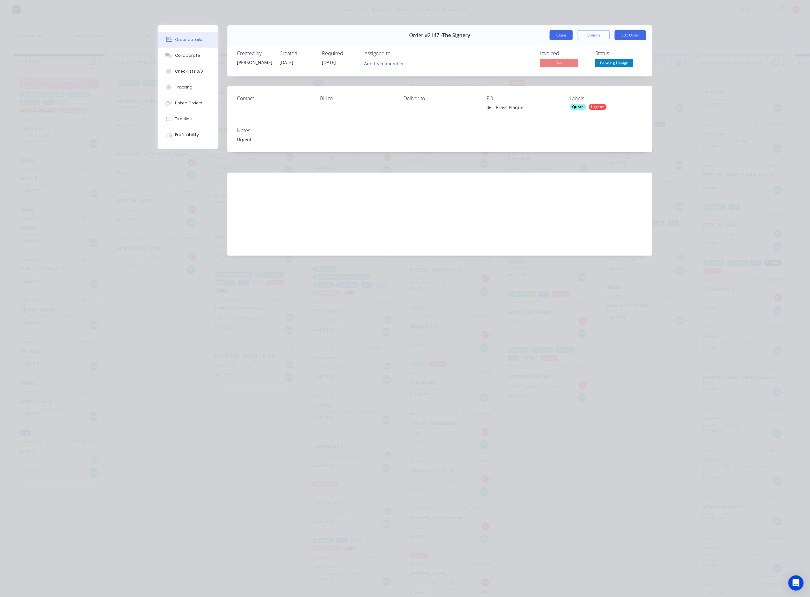
click at [559, 36] on button "Close" at bounding box center [560, 35] width 23 height 10
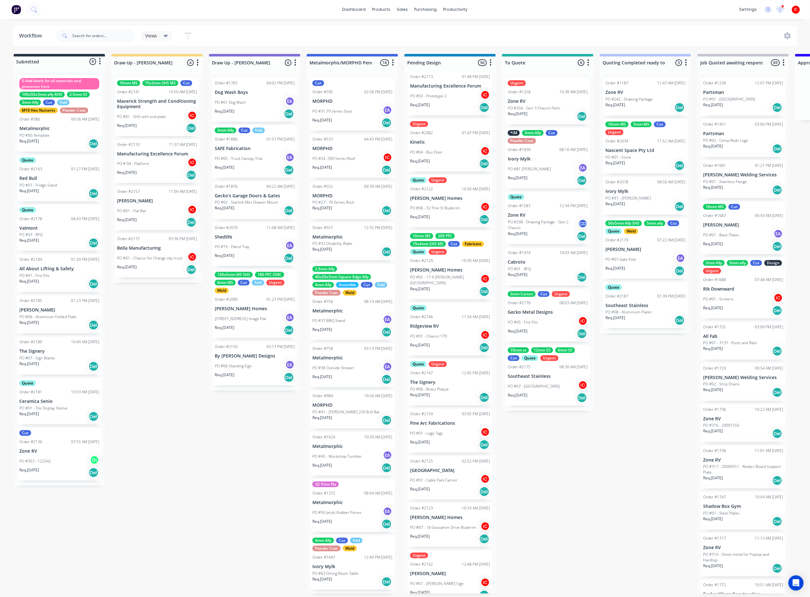
drag, startPoint x: 179, startPoint y: 370, endPoint x: 179, endPoint y: 134, distance: 235.9
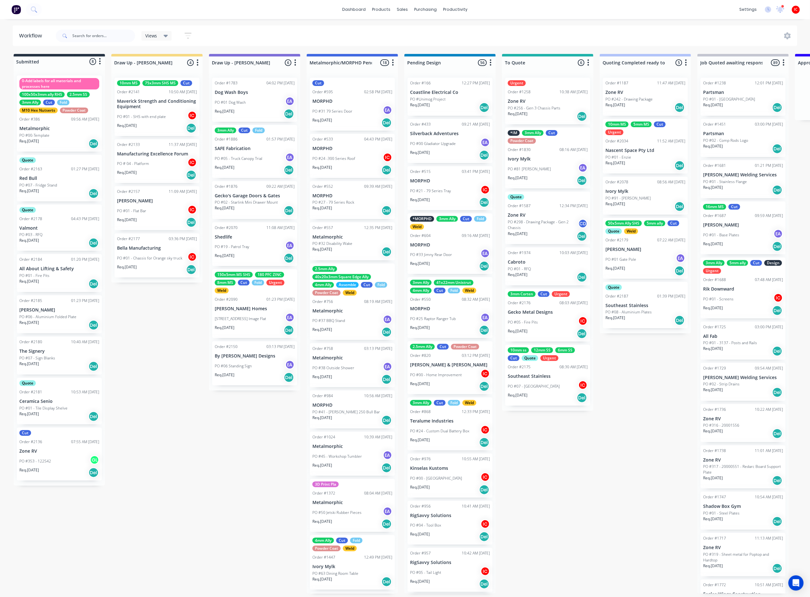
click at [173, 255] on p "PO #01 - Chassis for Orange sky truck" at bounding box center [149, 258] width 65 height 6
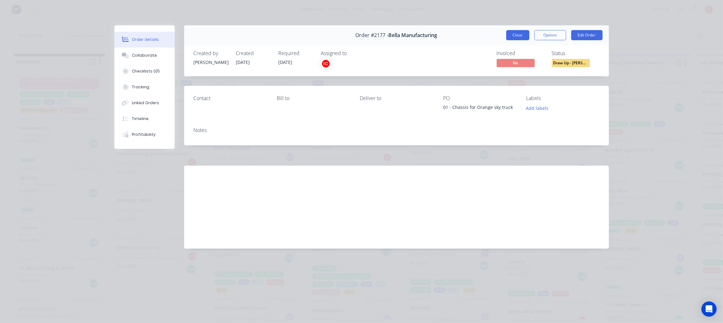
click at [517, 36] on button "Close" at bounding box center [517, 35] width 23 height 10
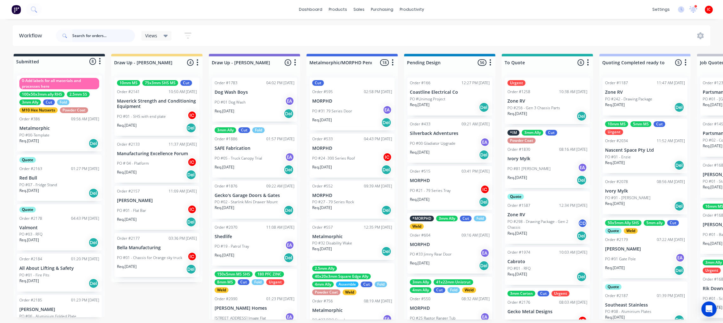
click at [100, 38] on input "text" at bounding box center [103, 35] width 63 height 13
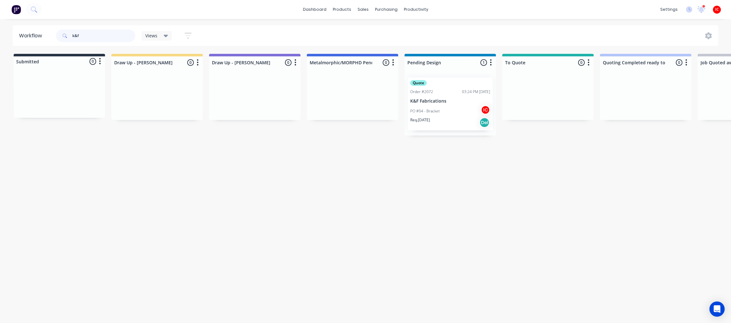
type input "k&f"
click at [445, 112] on div "PO #04 - Bracket IC" at bounding box center [450, 111] width 80 height 12
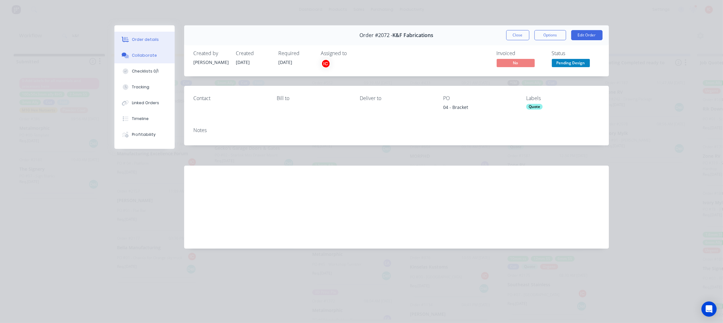
click at [144, 57] on div "Collaborate" at bounding box center [144, 56] width 25 height 6
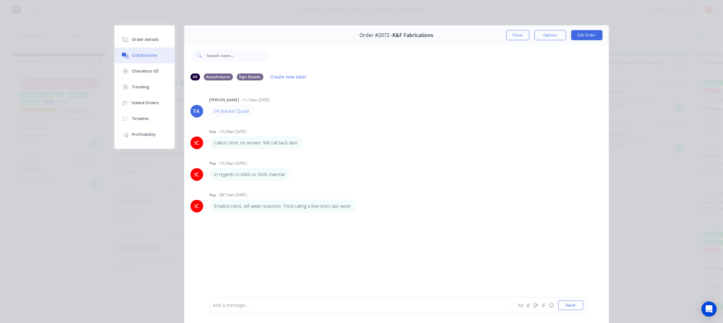
click at [66, 253] on div "Order details Collaborate Checklists 0/1 Tracking Linked Orders Timeline Profit…" at bounding box center [361, 161] width 723 height 323
click at [126, 240] on div "Order #2072 - K&F Fabrications Close Options Edit Order All Attachments Sign De…" at bounding box center [361, 178] width 495 height 307
click at [510, 38] on button "Close" at bounding box center [517, 35] width 23 height 10
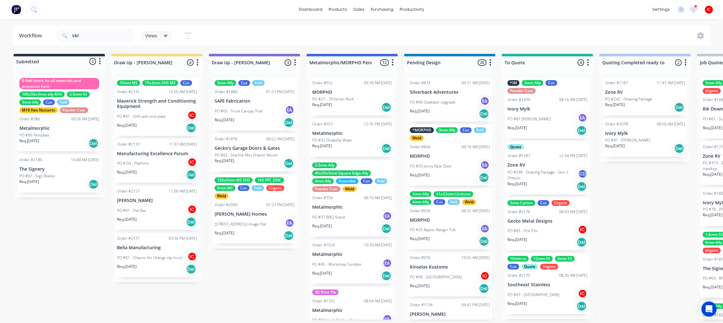
drag, startPoint x: 57, startPoint y: 287, endPoint x: 74, endPoint y: 47, distance: 240.0
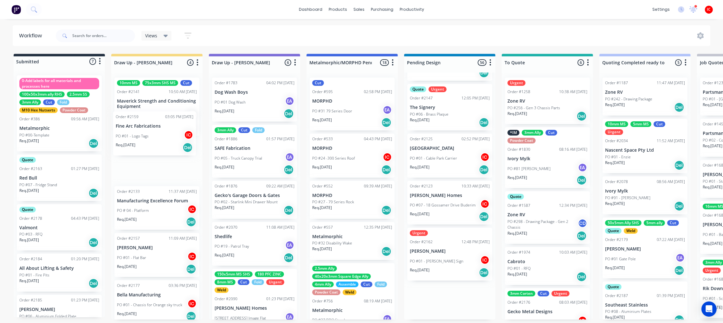
drag, startPoint x: 252, startPoint y: 150, endPoint x: 157, endPoint y: 134, distance: 96.2
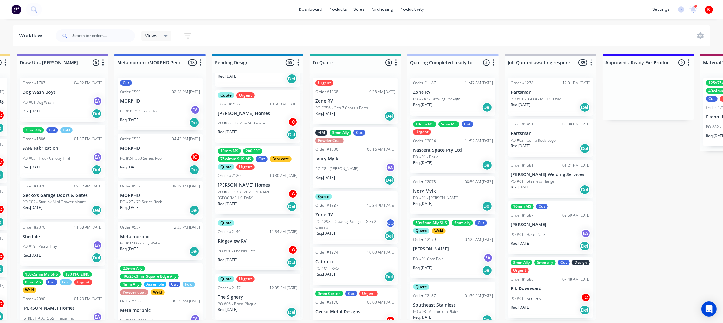
scroll to position [2464, 0]
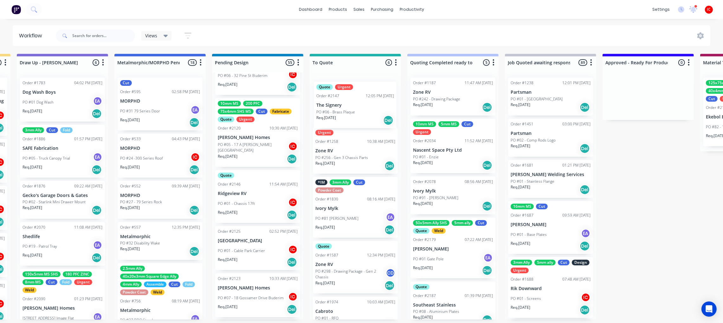
drag, startPoint x: 260, startPoint y: 245, endPoint x: 362, endPoint y: 109, distance: 169.6
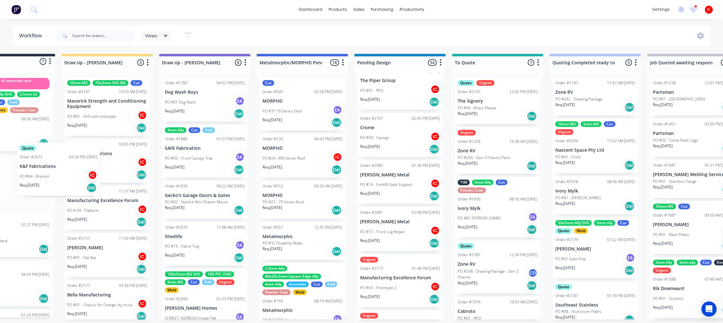
scroll to position [3, 0]
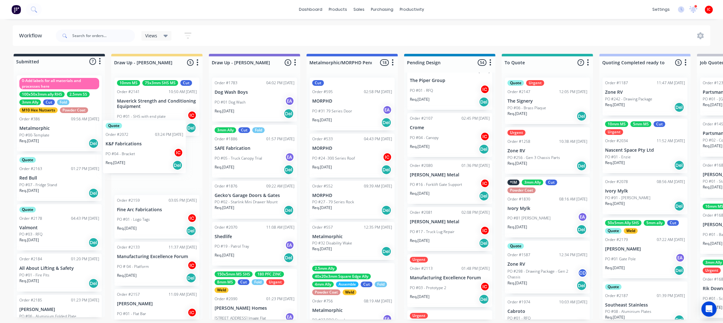
drag, startPoint x: 266, startPoint y: 188, endPoint x: 153, endPoint y: 158, distance: 116.8
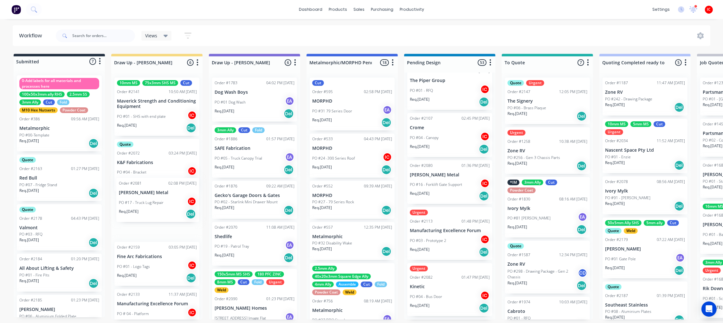
drag, startPoint x: 457, startPoint y: 218, endPoint x: 161, endPoint y: 198, distance: 296.2
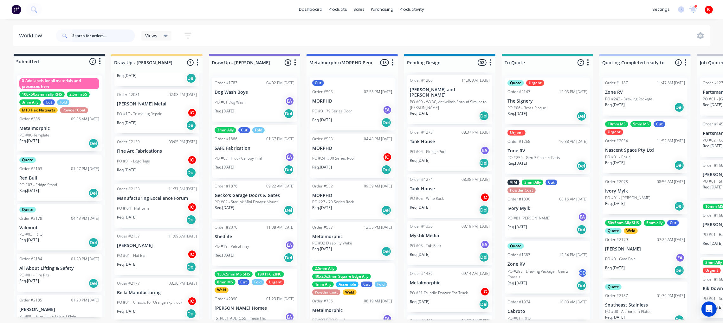
click at [89, 34] on input "text" at bounding box center [103, 35] width 63 height 13
type input "pau"
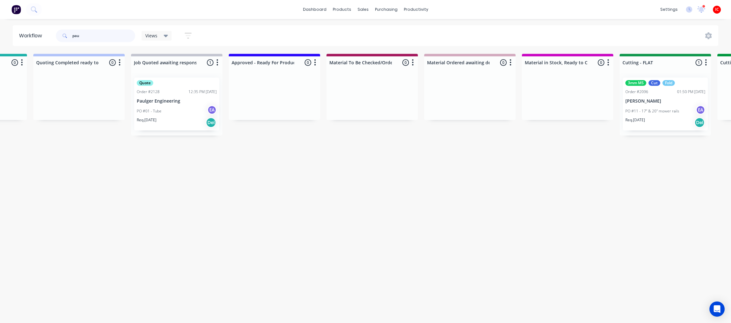
scroll to position [0, 565]
click at [182, 114] on div "PO #01 - Tube EA" at bounding box center [178, 111] width 80 height 12
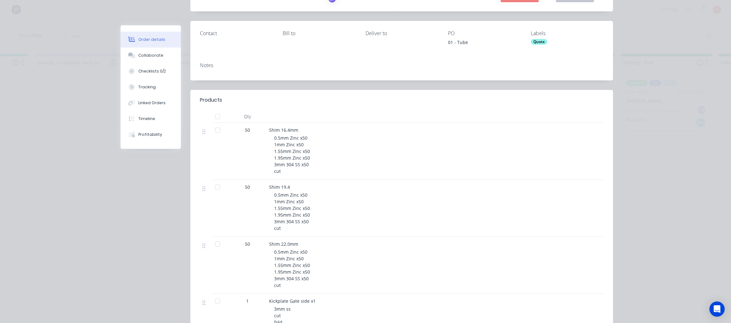
scroll to position [0, 0]
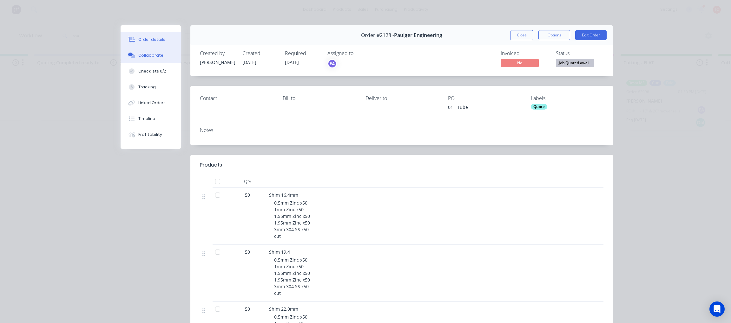
click at [157, 55] on button "Collaborate" at bounding box center [150, 56] width 60 height 16
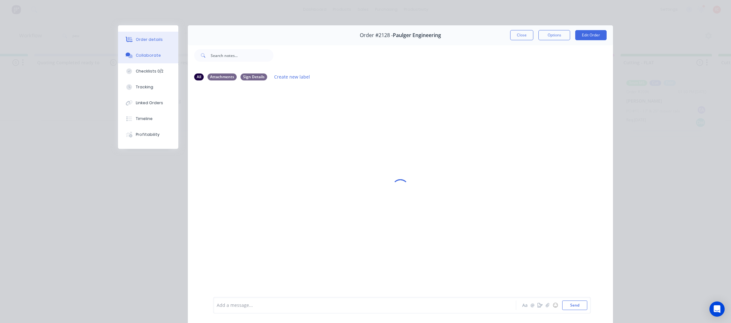
click at [156, 40] on div "Order details" at bounding box center [149, 40] width 27 height 6
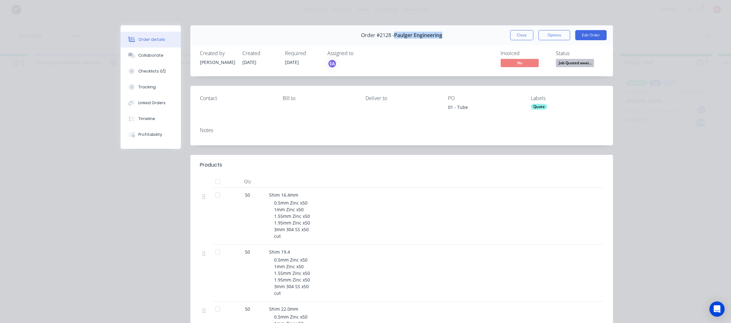
drag, startPoint x: 390, startPoint y: 35, endPoint x: 445, endPoint y: 37, distance: 55.2
click at [445, 37] on div "Order #2128 - Paulger Engineering Close Options Edit Order" at bounding box center [401, 35] width 422 height 20
copy span "Paulger Engineering"
drag, startPoint x: 157, startPoint y: 58, endPoint x: 162, endPoint y: 51, distance: 8.6
click at [157, 58] on button "Collaborate" at bounding box center [150, 56] width 60 height 16
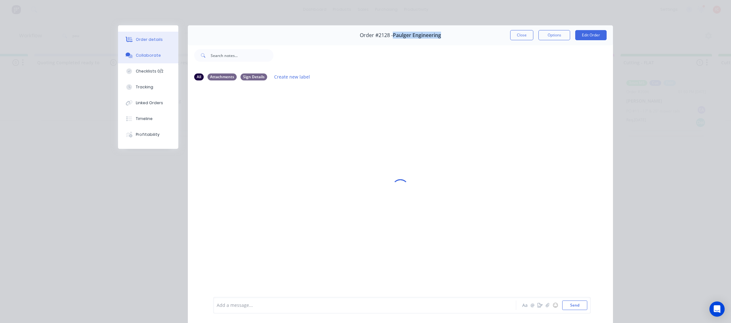
click at [166, 41] on button "Order details" at bounding box center [148, 40] width 60 height 16
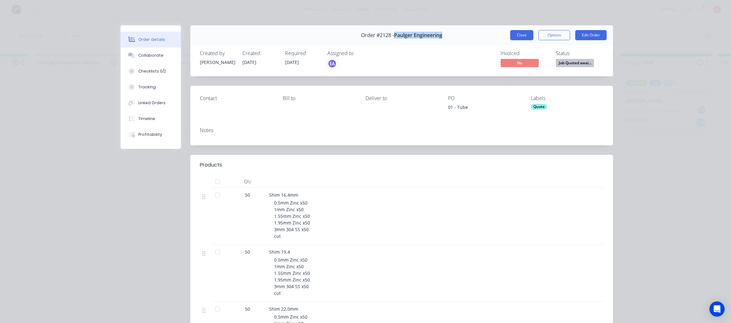
click at [522, 32] on button "Close" at bounding box center [521, 35] width 23 height 10
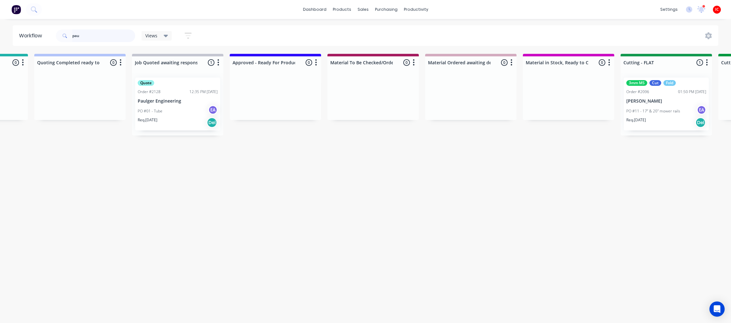
drag, startPoint x: 100, startPoint y: 36, endPoint x: 30, endPoint y: 30, distance: 70.6
click at [30, 30] on header "Workflow pau Views Save new view None (Default) edit Greg edit Greg edit Show/H…" at bounding box center [365, 35] width 705 height 21
